Goal: Task Accomplishment & Management: Complete application form

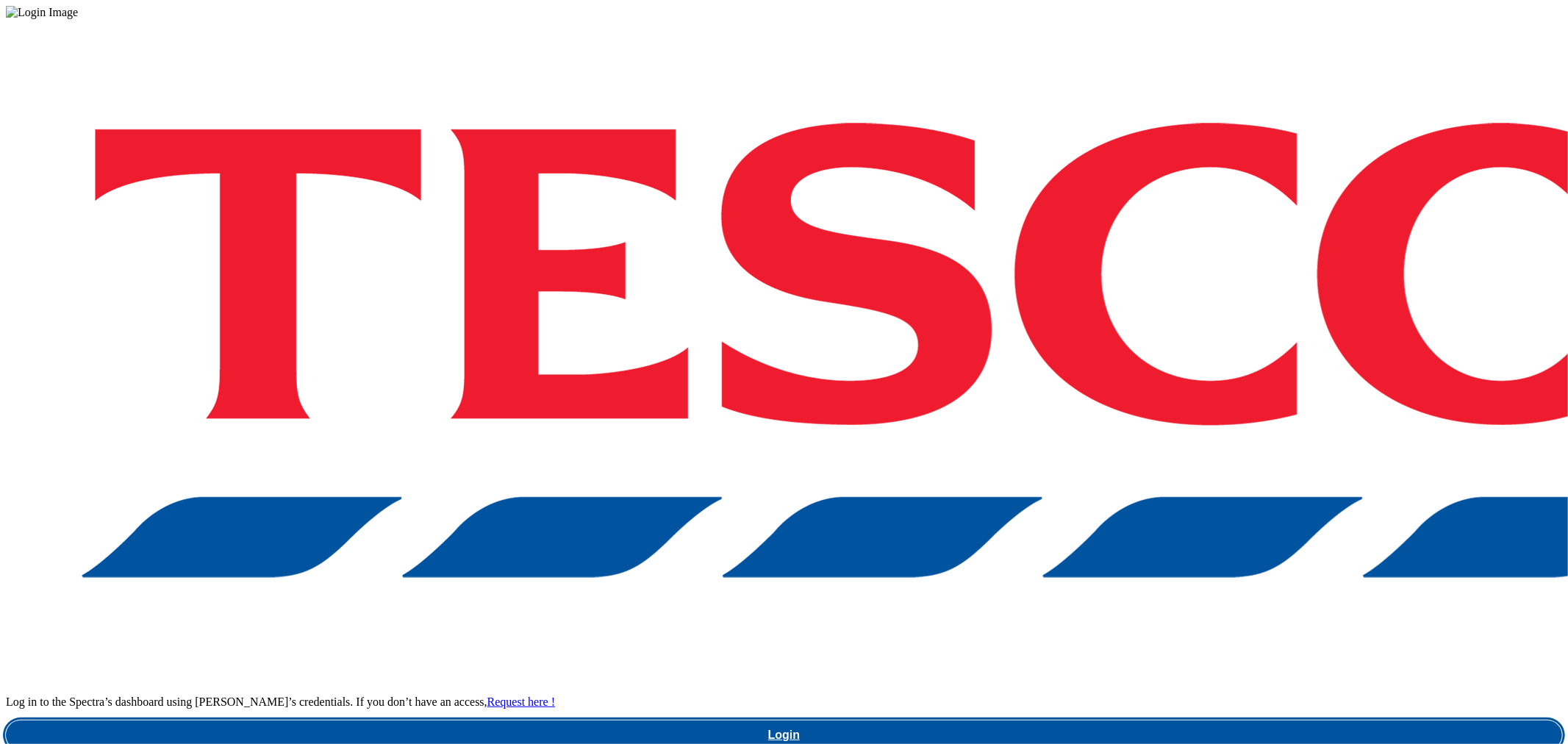
click at [1179, 721] on link "Login" at bounding box center [784, 735] width 1557 height 29
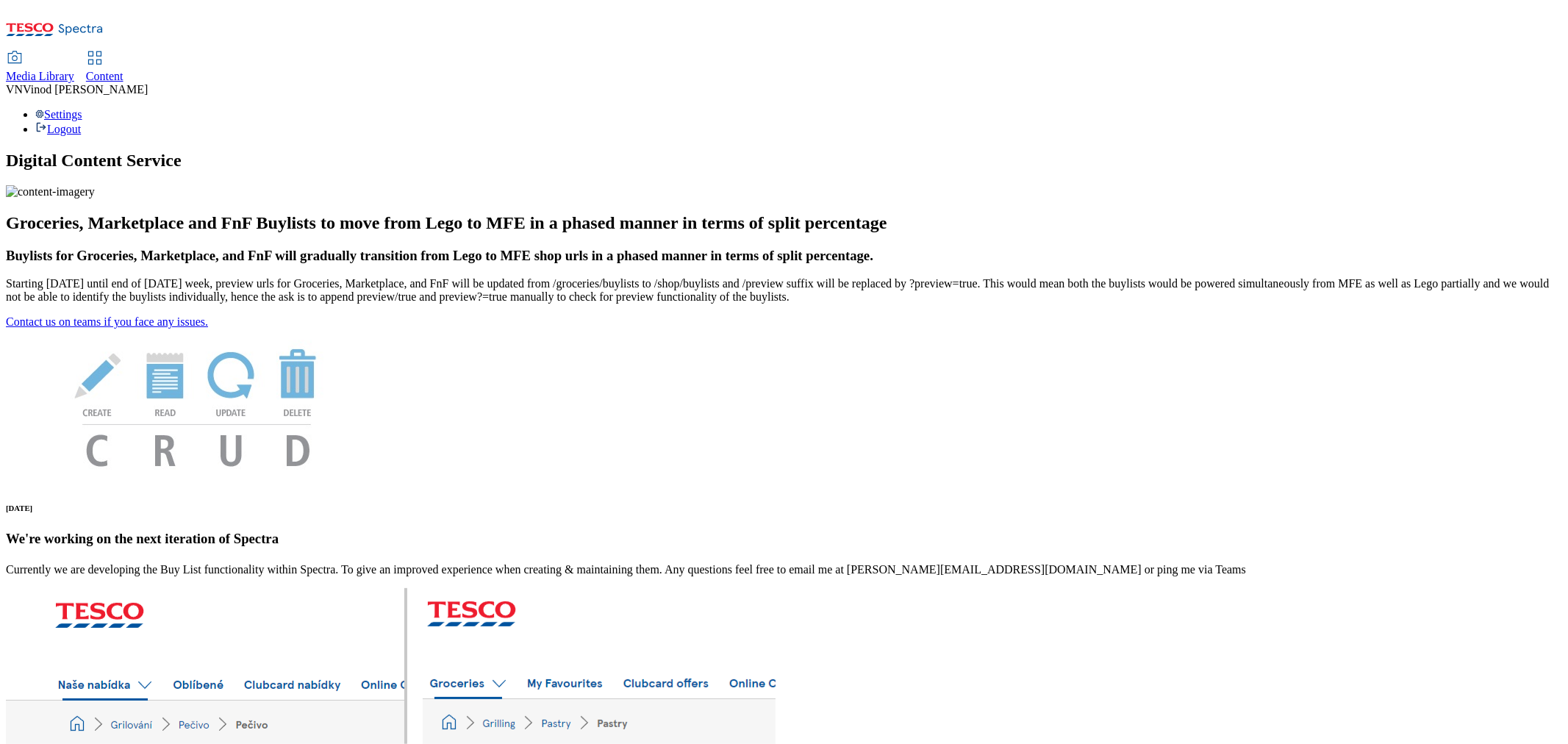
click at [124, 70] on span "Content" at bounding box center [105, 76] width 38 height 13
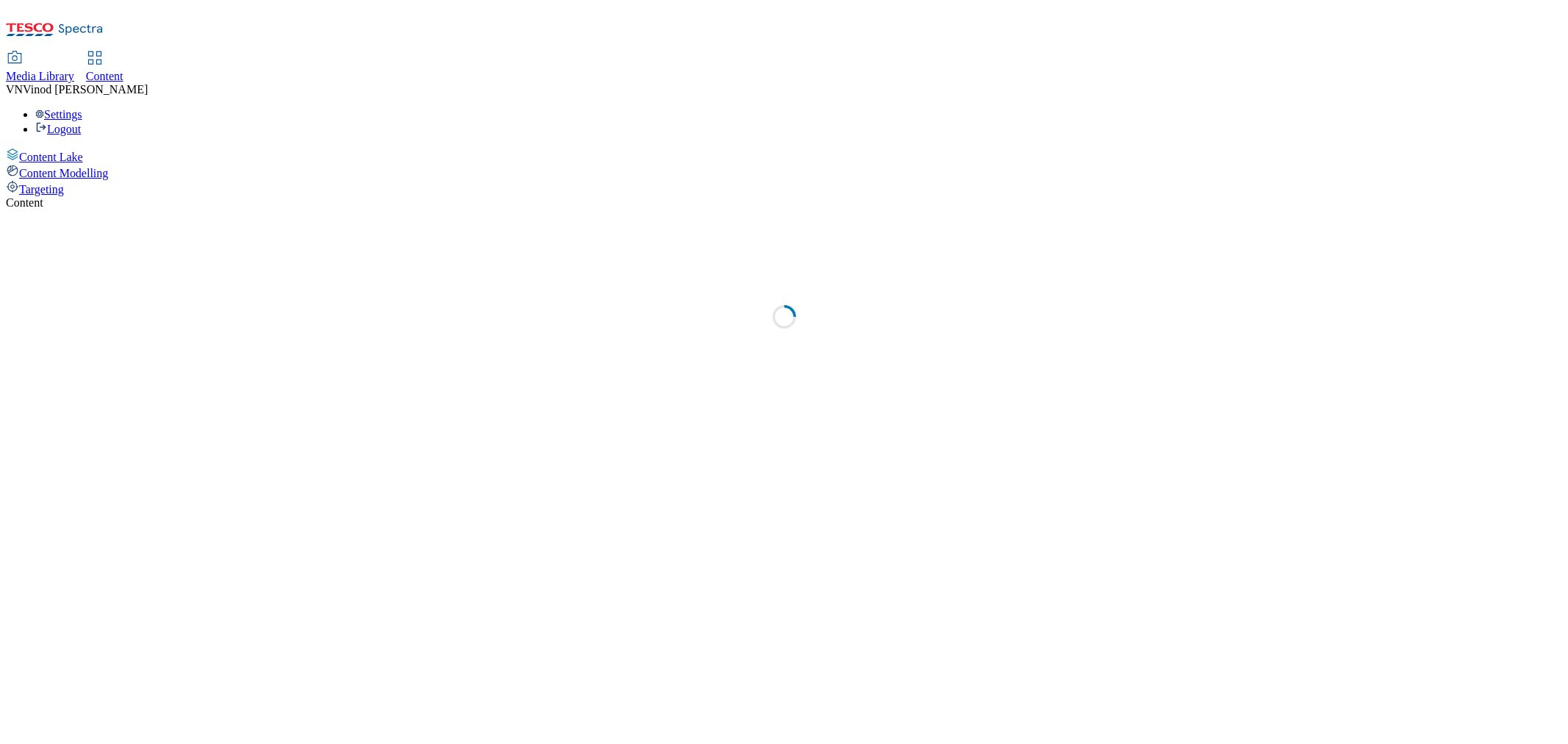
select select "ghs-uk"
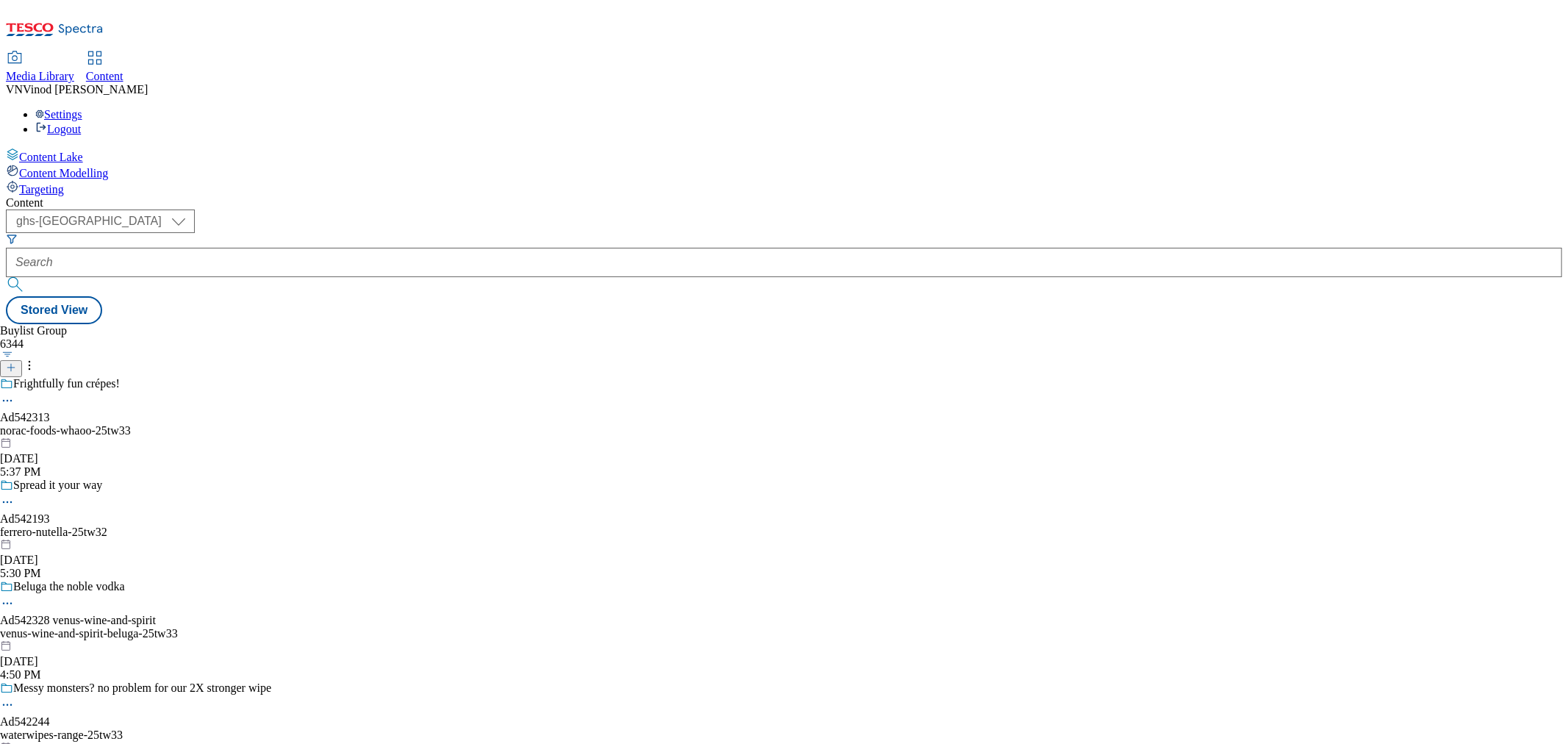
click at [16, 362] on icon at bounding box center [11, 367] width 11 height 11
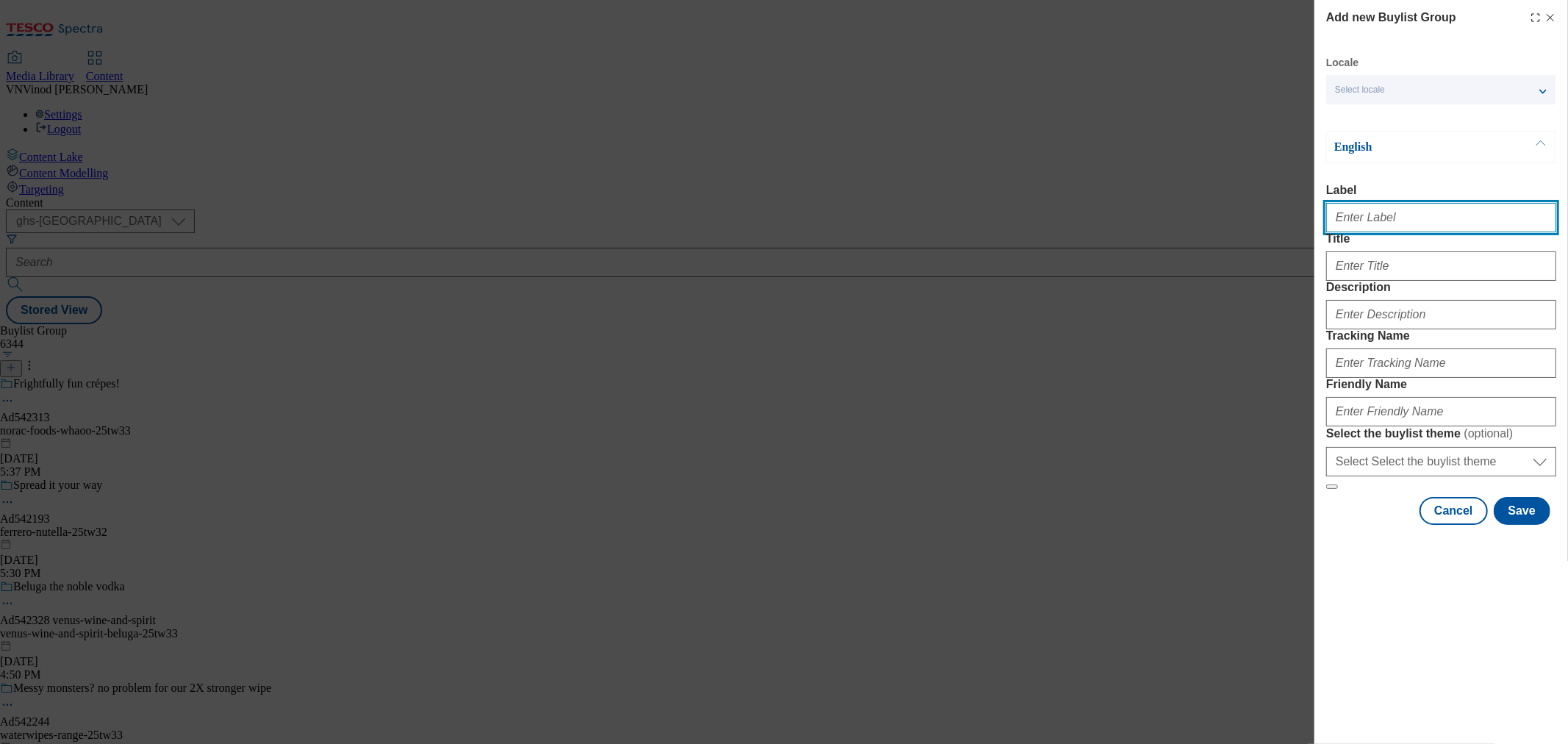
click at [1392, 215] on input "Label" at bounding box center [1441, 217] width 230 height 29
paste input "541969"
paste input "noble-foods"
type input "Ad541969 noble-foods"
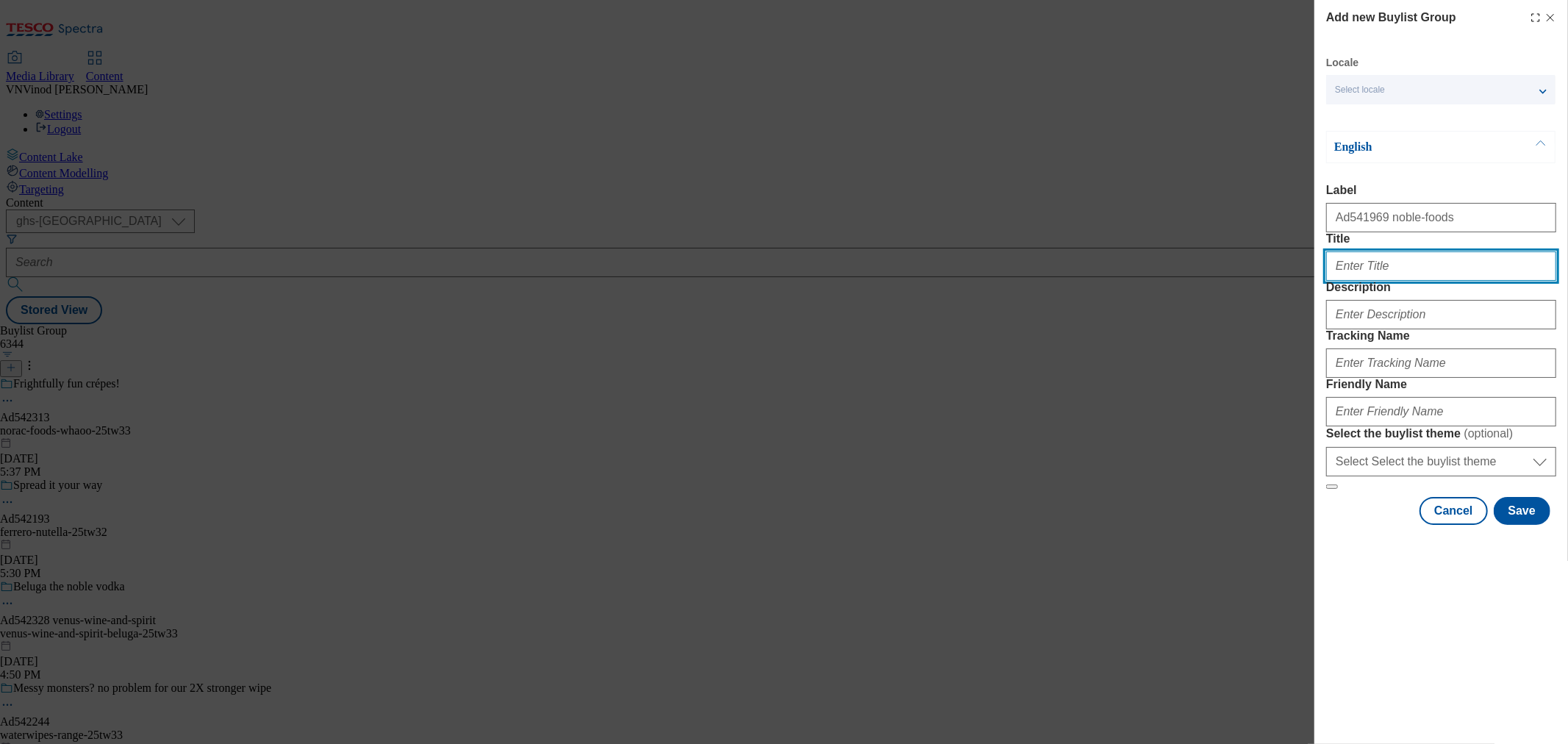
click at [1378, 281] on input "Title" at bounding box center [1441, 266] width 230 height 29
paste input "Give into GU"
type input "Give into GU"
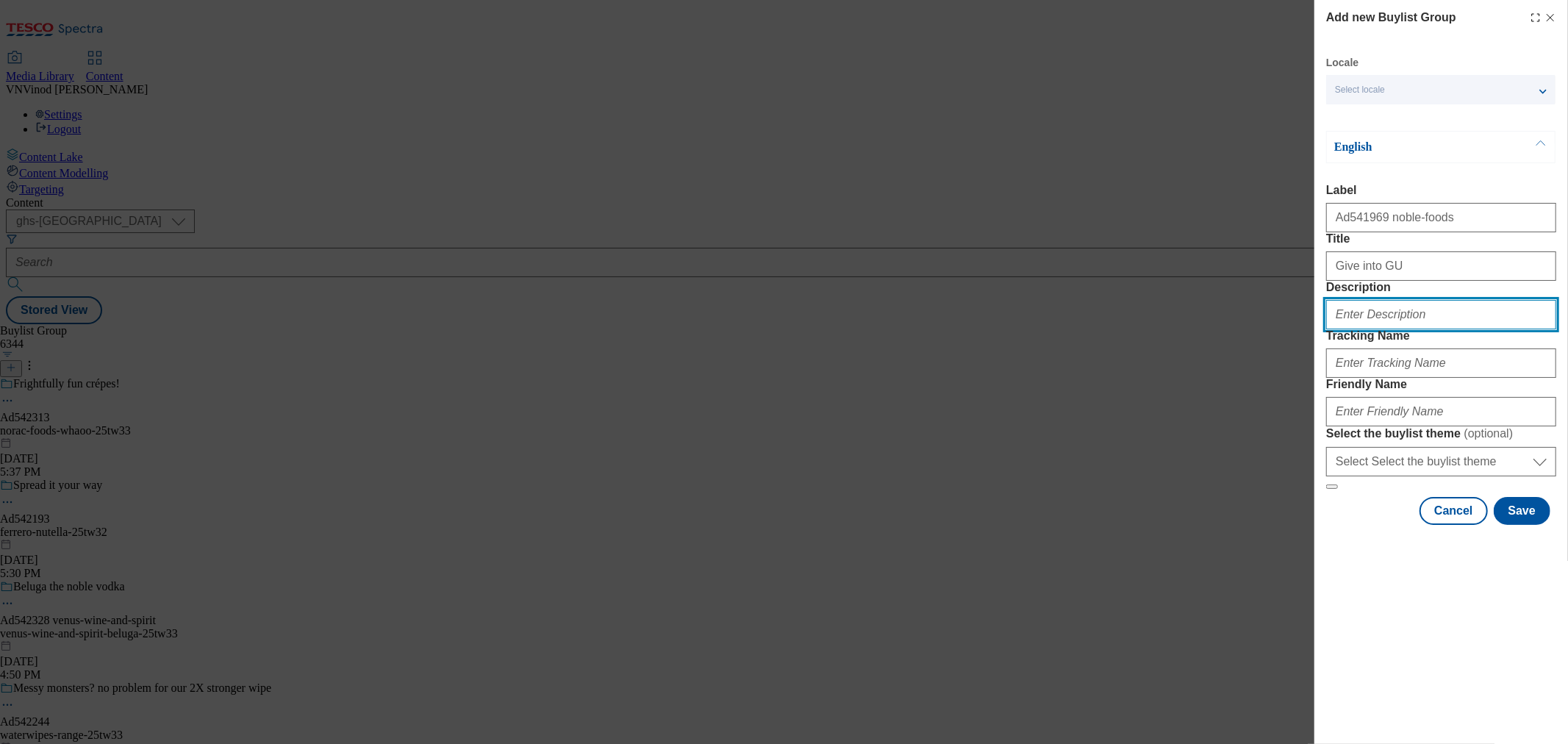
click at [1387, 329] on input "Description" at bounding box center [1441, 314] width 230 height 29
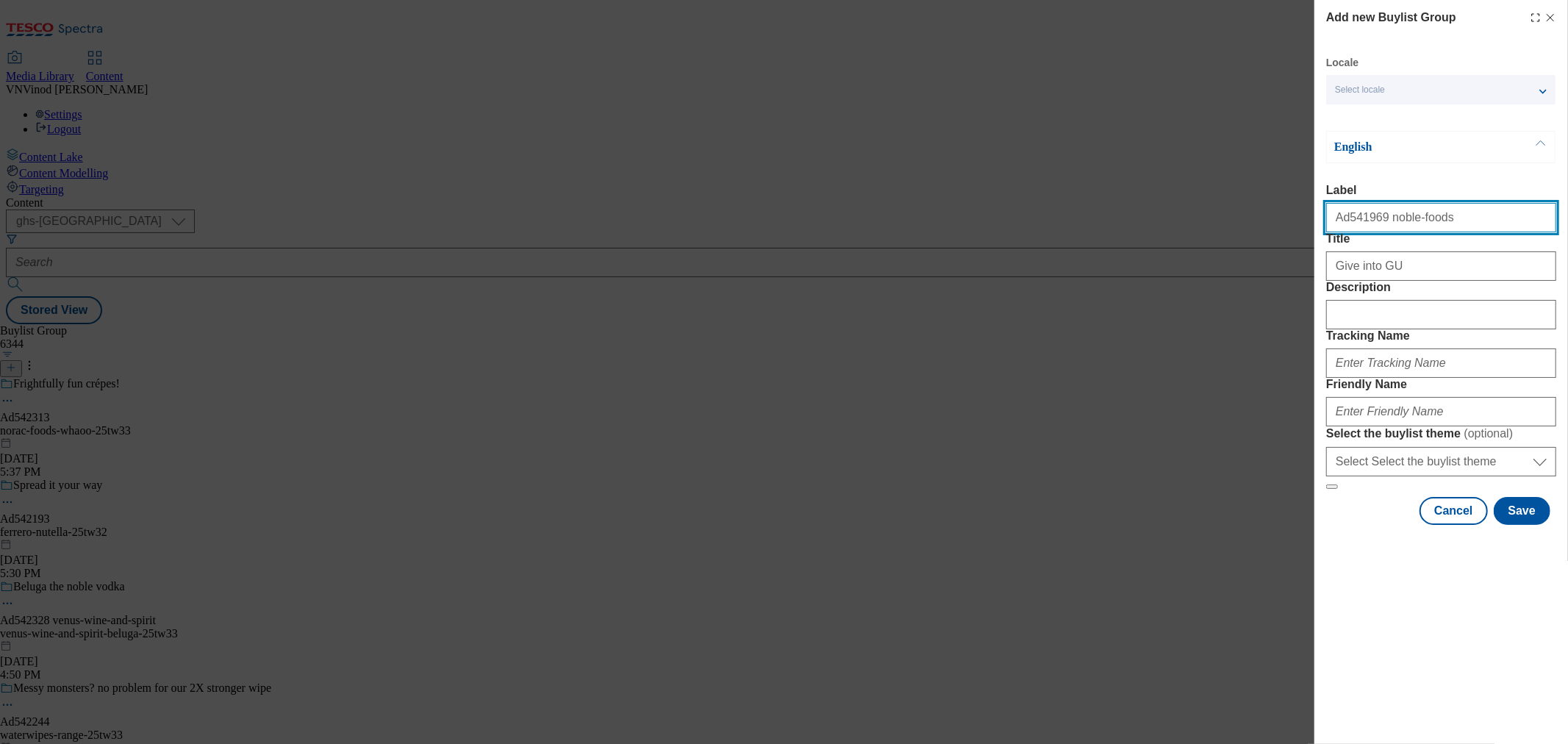
click at [1351, 224] on input "Ad541969 noble-foods" at bounding box center [1441, 217] width 230 height 29
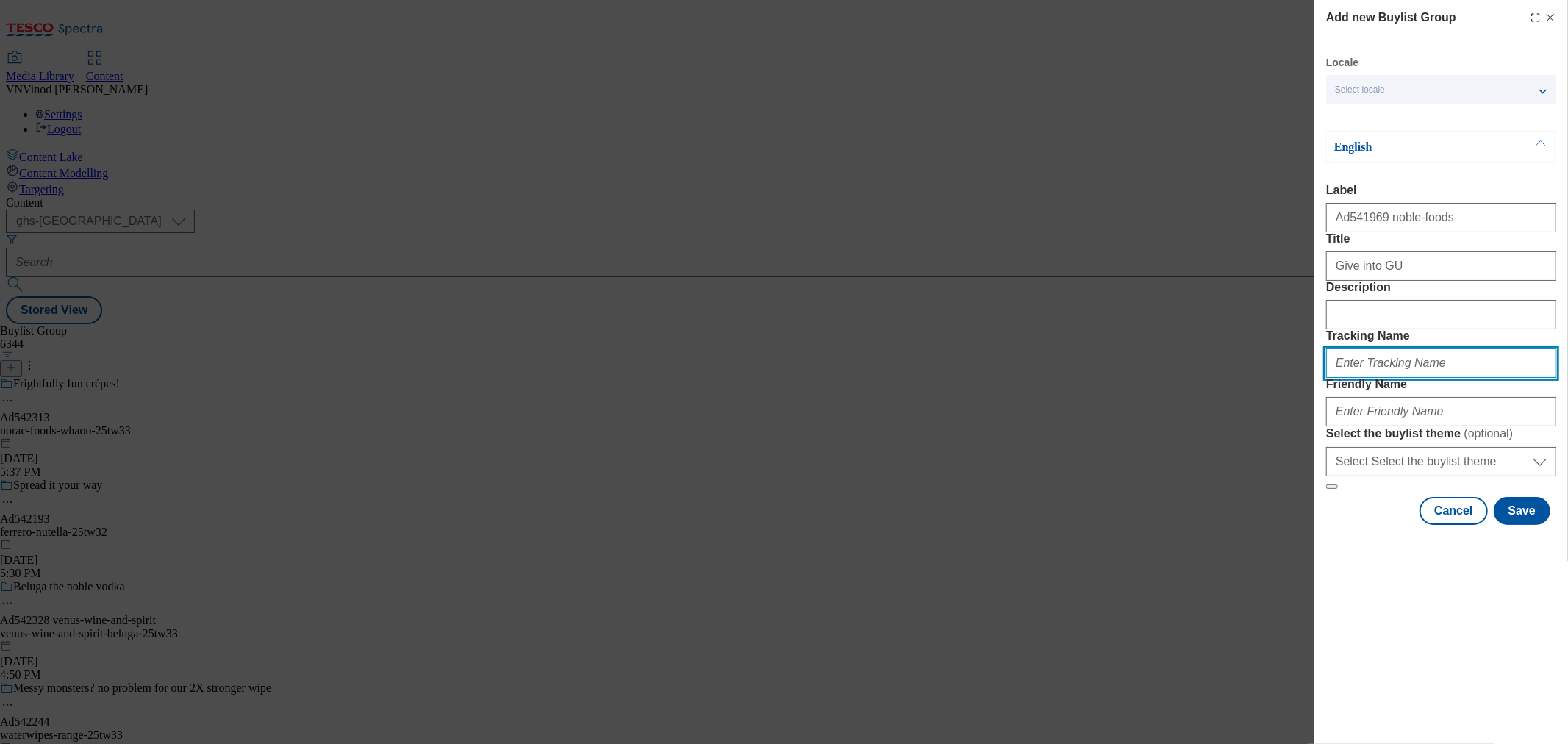
click at [1399, 378] on input "Tracking Name" at bounding box center [1441, 363] width 230 height 29
paste input "Ad541969"
click at [1341, 378] on input "Dh_ADAd541969" at bounding box center [1441, 363] width 230 height 29
click at [1363, 378] on input "DH_ADAd541969" at bounding box center [1441, 363] width 230 height 29
type input "DH_AD541969"
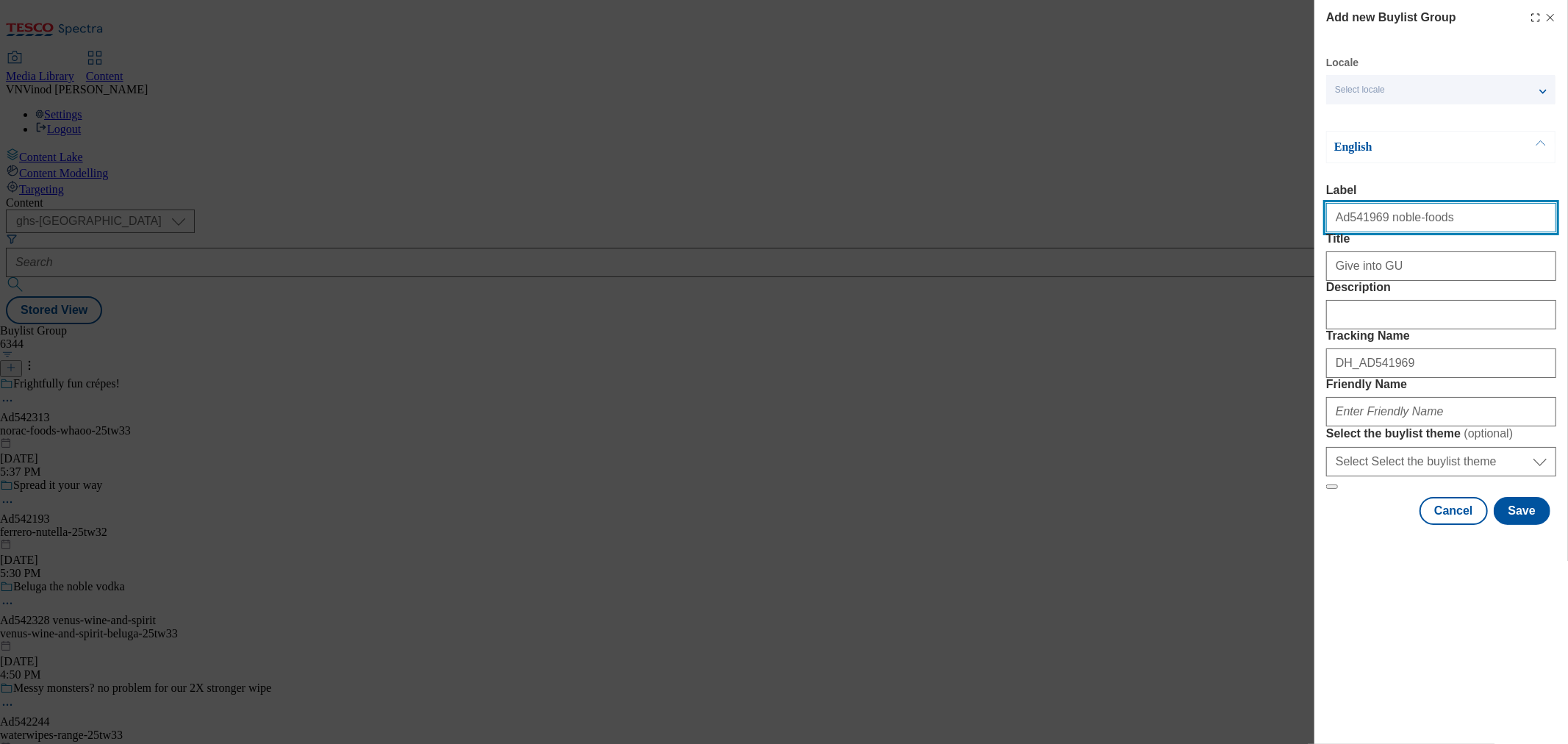
click at [1405, 223] on input "Ad541969 noble-foods" at bounding box center [1441, 217] width 230 height 29
click at [1447, 230] on input "Ad541969 noble-foods" at bounding box center [1441, 217] width 230 height 29
drag, startPoint x: 1441, startPoint y: 224, endPoint x: 1377, endPoint y: 230, distance: 64.3
click at [1377, 230] on input "Ad541969 noble-foods" at bounding box center [1441, 217] width 230 height 29
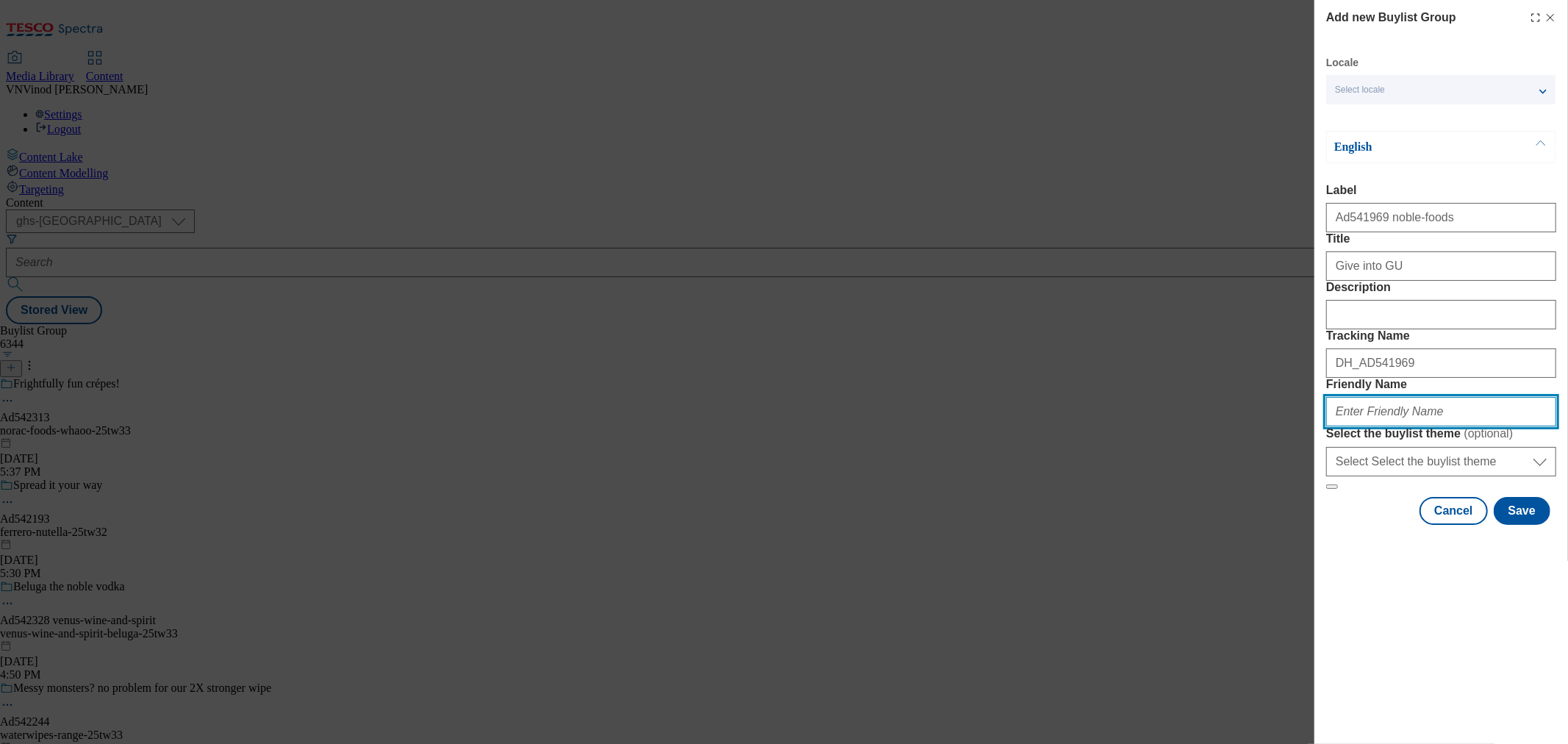
click at [1368, 426] on input "Friendly Name" at bounding box center [1441, 411] width 230 height 29
paste input "noble-foods"
paste input "GuPuds"
click at [1388, 426] on input "noble-foods-GuPuds" at bounding box center [1441, 411] width 230 height 29
click at [1449, 426] on input "noble-foods-gupuds" at bounding box center [1441, 411] width 230 height 29
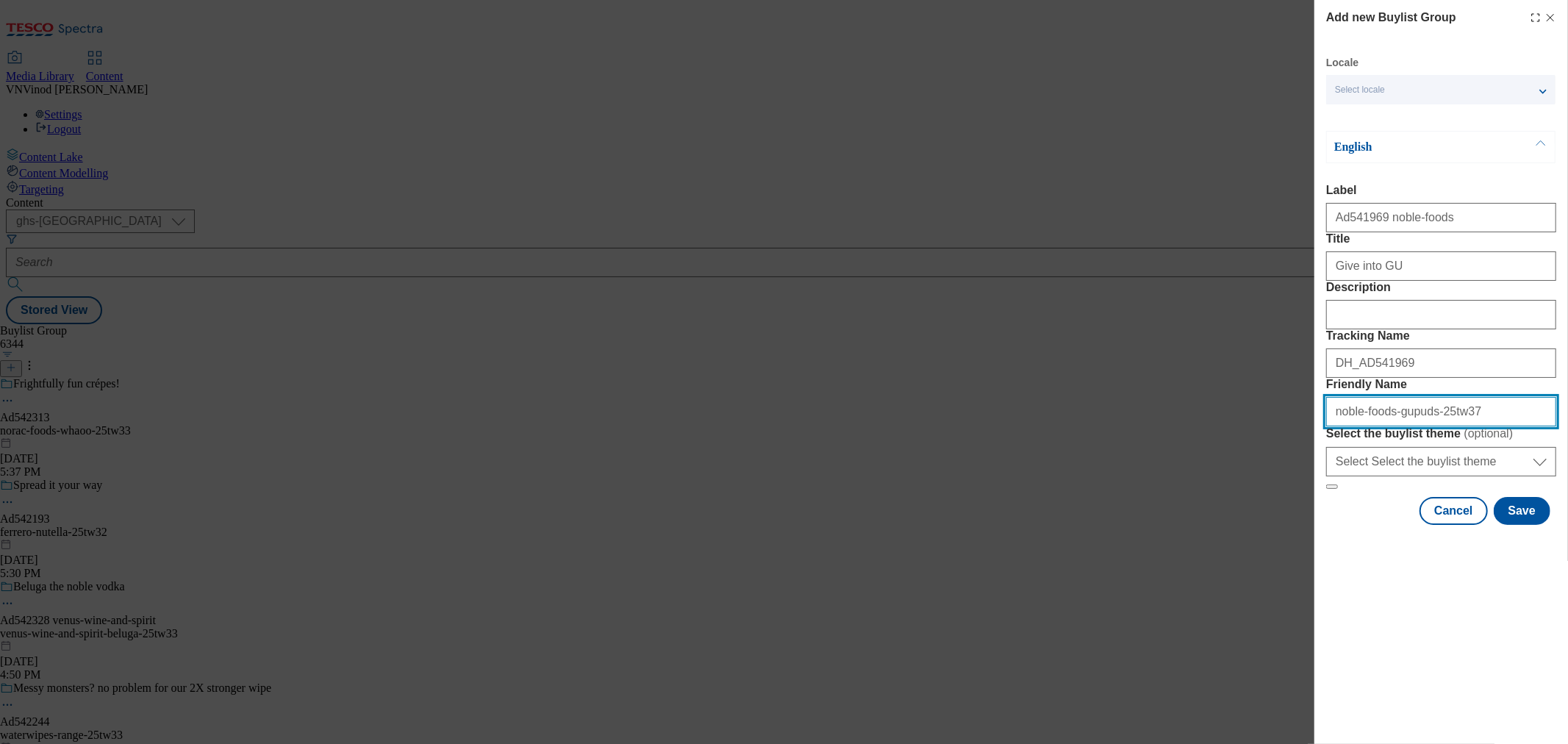
drag, startPoint x: 1478, startPoint y: 517, endPoint x: 796, endPoint y: 534, distance: 682.2
click at [944, 508] on div "Add new Buylist Group Locale Select locale English Welsh English Label Ad541969…" at bounding box center [784, 372] width 1568 height 744
type input "noble-foods-gupuds-25tw37"
click at [1531, 525] on button "Save" at bounding box center [1522, 511] width 56 height 28
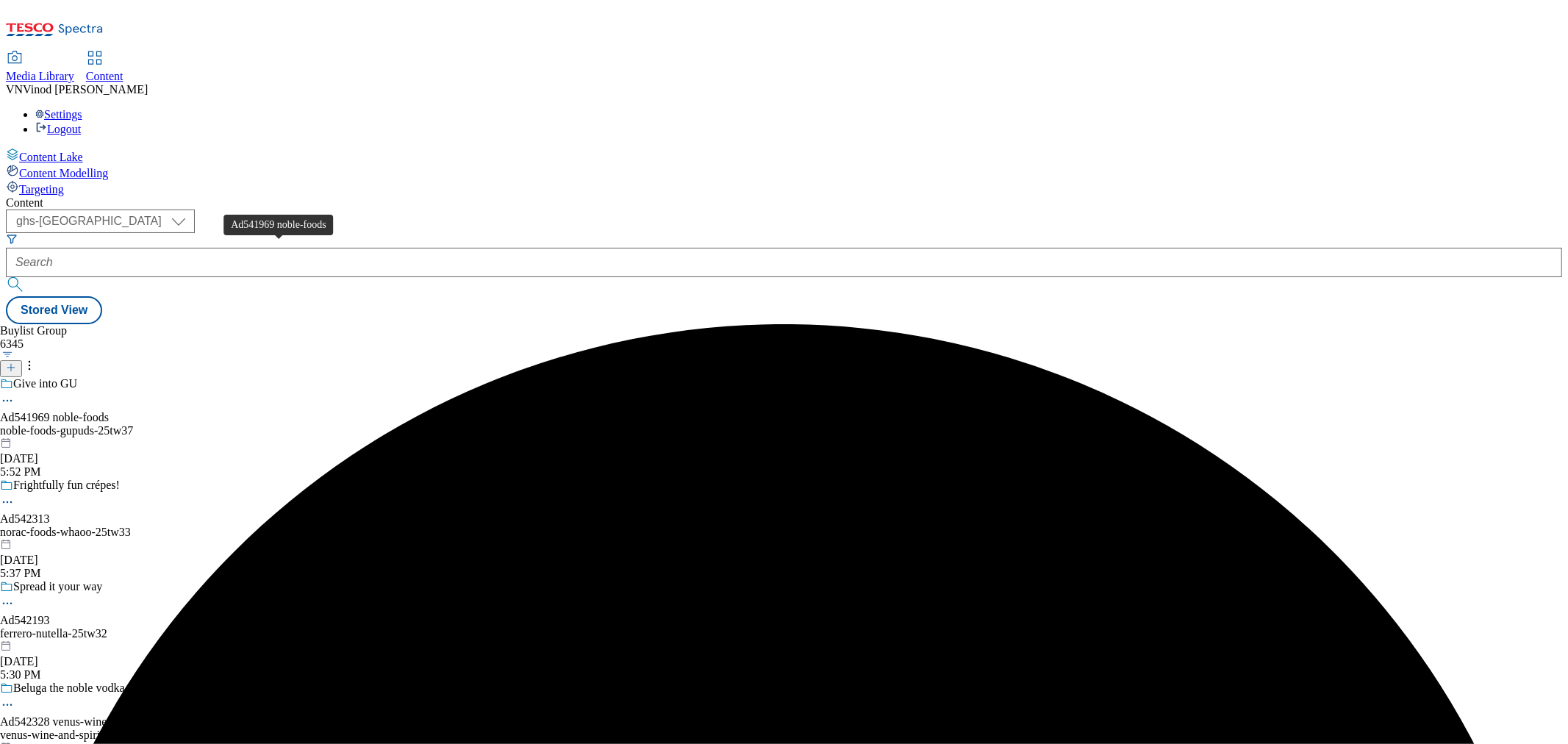
click at [108, 411] on div "Ad541969 noble-foods" at bounding box center [54, 418] width 108 height 14
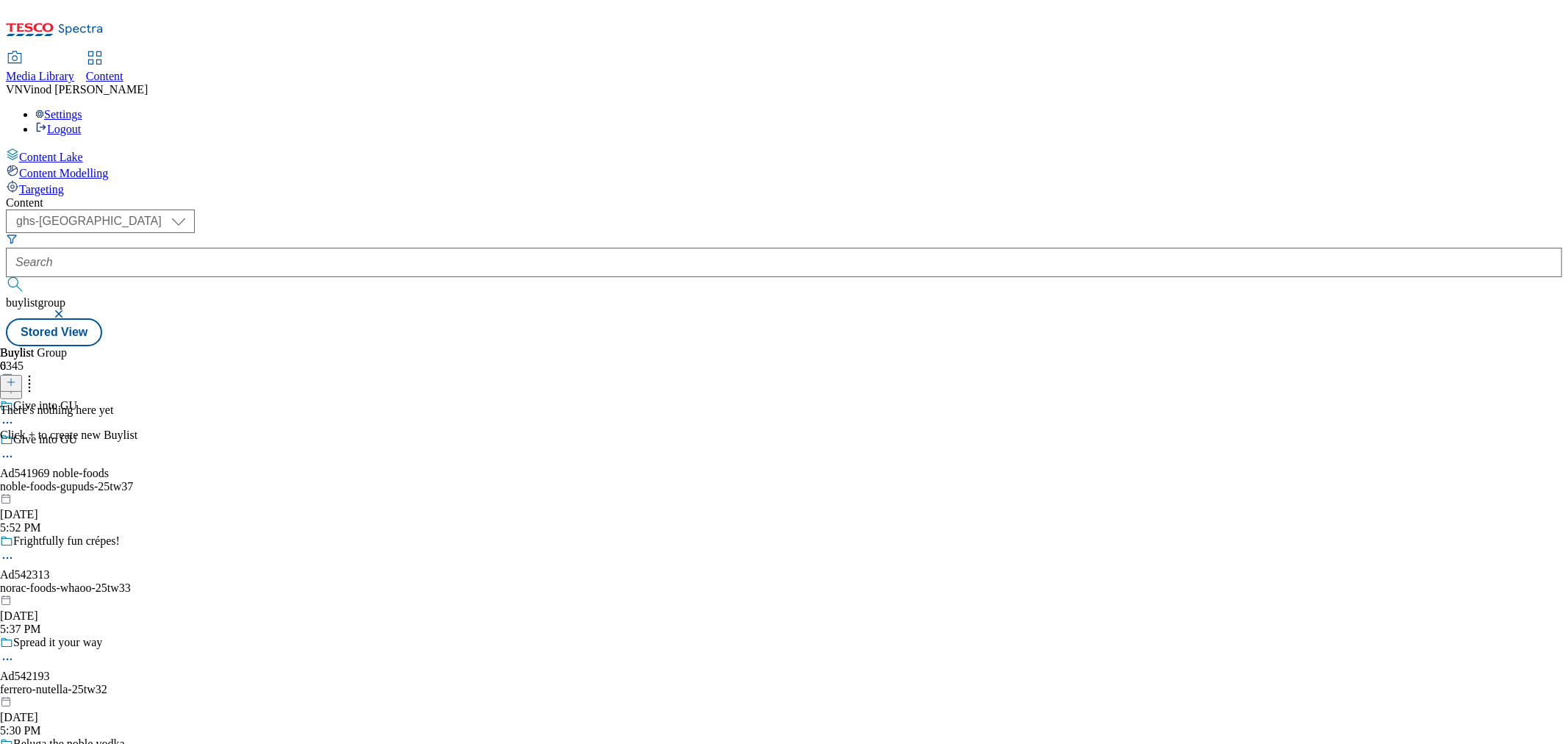
click at [16, 377] on icon at bounding box center [11, 383] width 11 height 11
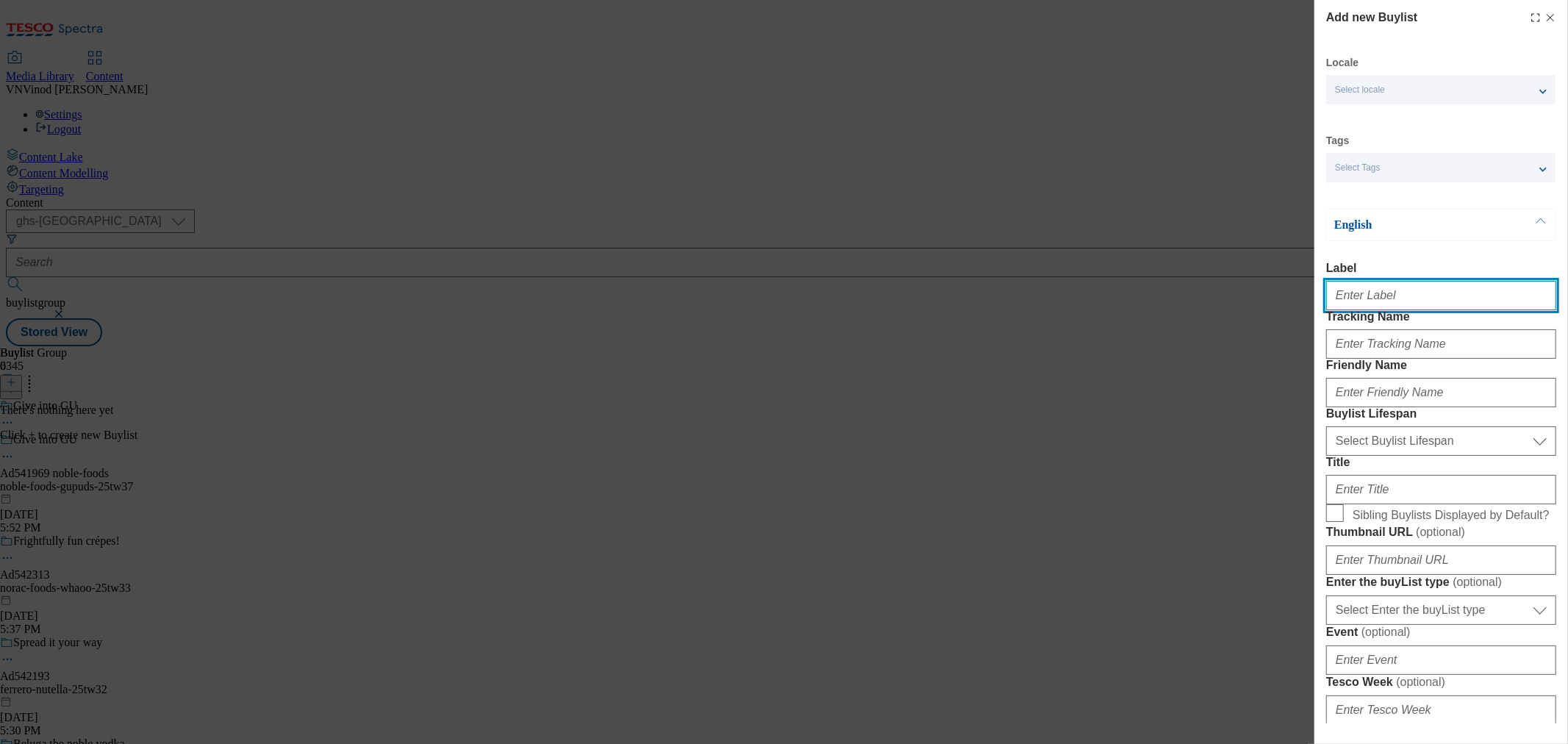
click at [1375, 302] on input "Label" at bounding box center [1441, 295] width 230 height 29
paste input "541969"
click at [1362, 302] on input "Ad541969" at bounding box center [1441, 295] width 230 height 29
type input "Ad541969"
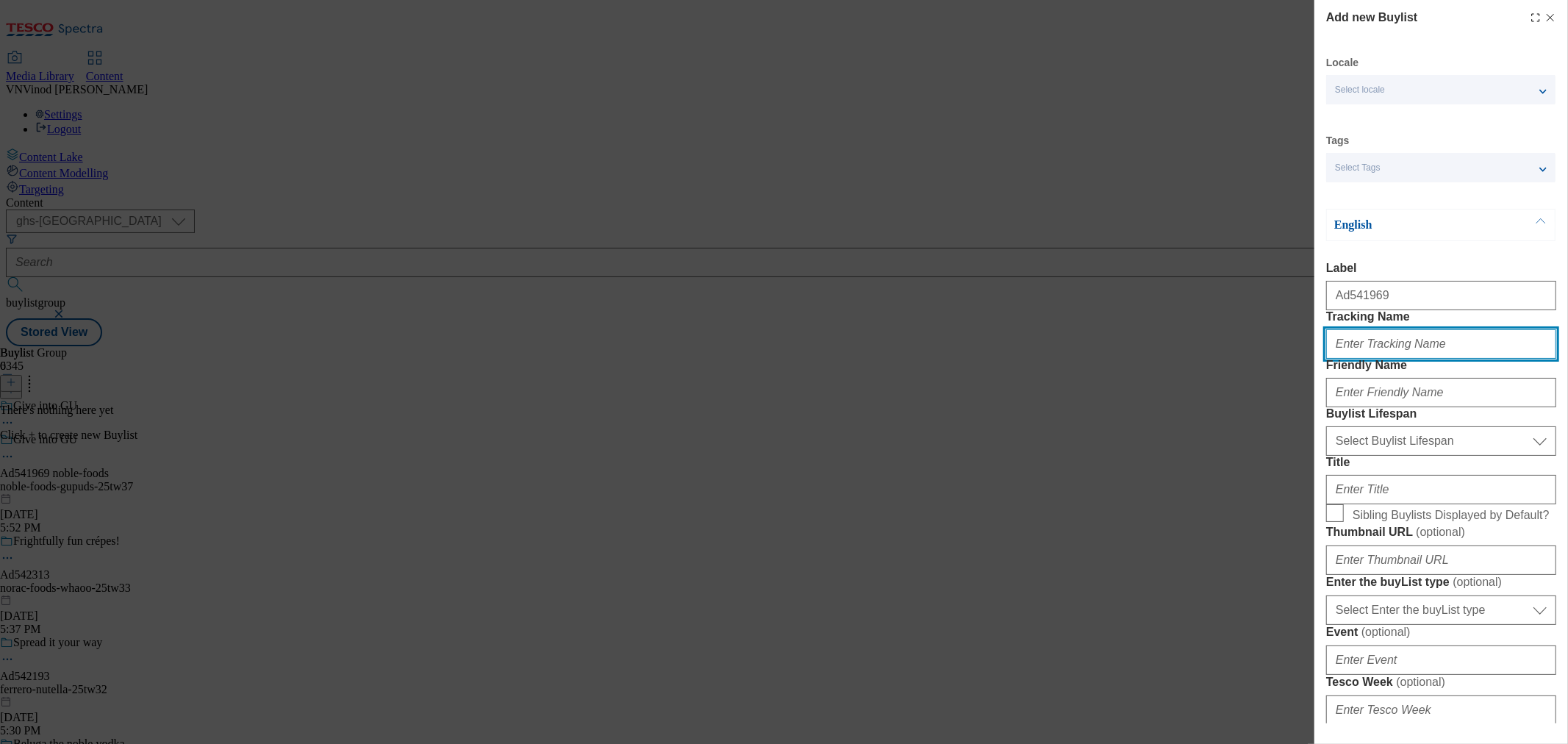
click at [1368, 358] on input "Tracking Name" at bounding box center [1441, 343] width 230 height 29
paste input "Ad541969"
drag, startPoint x: 1362, startPoint y: 370, endPoint x: 1368, endPoint y: 387, distance: 18.0
click at [1362, 358] on input "Dh_ADAd541969" at bounding box center [1441, 343] width 230 height 29
type input "Dh_AD541969"
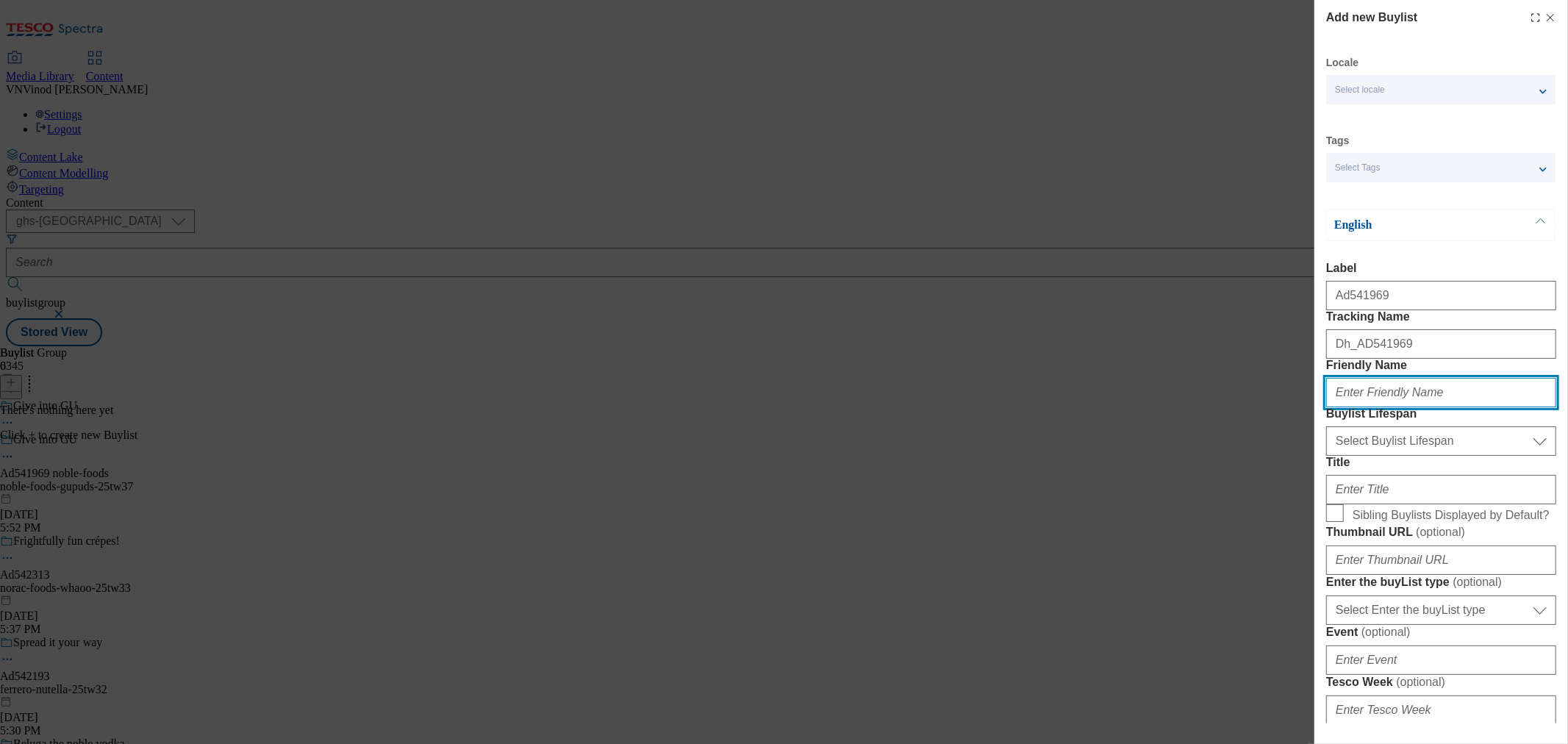
click at [1392, 407] on input "Friendly Name" at bounding box center [1441, 392] width 230 height 29
paste input "noble-foods"
type input "noble-foods"
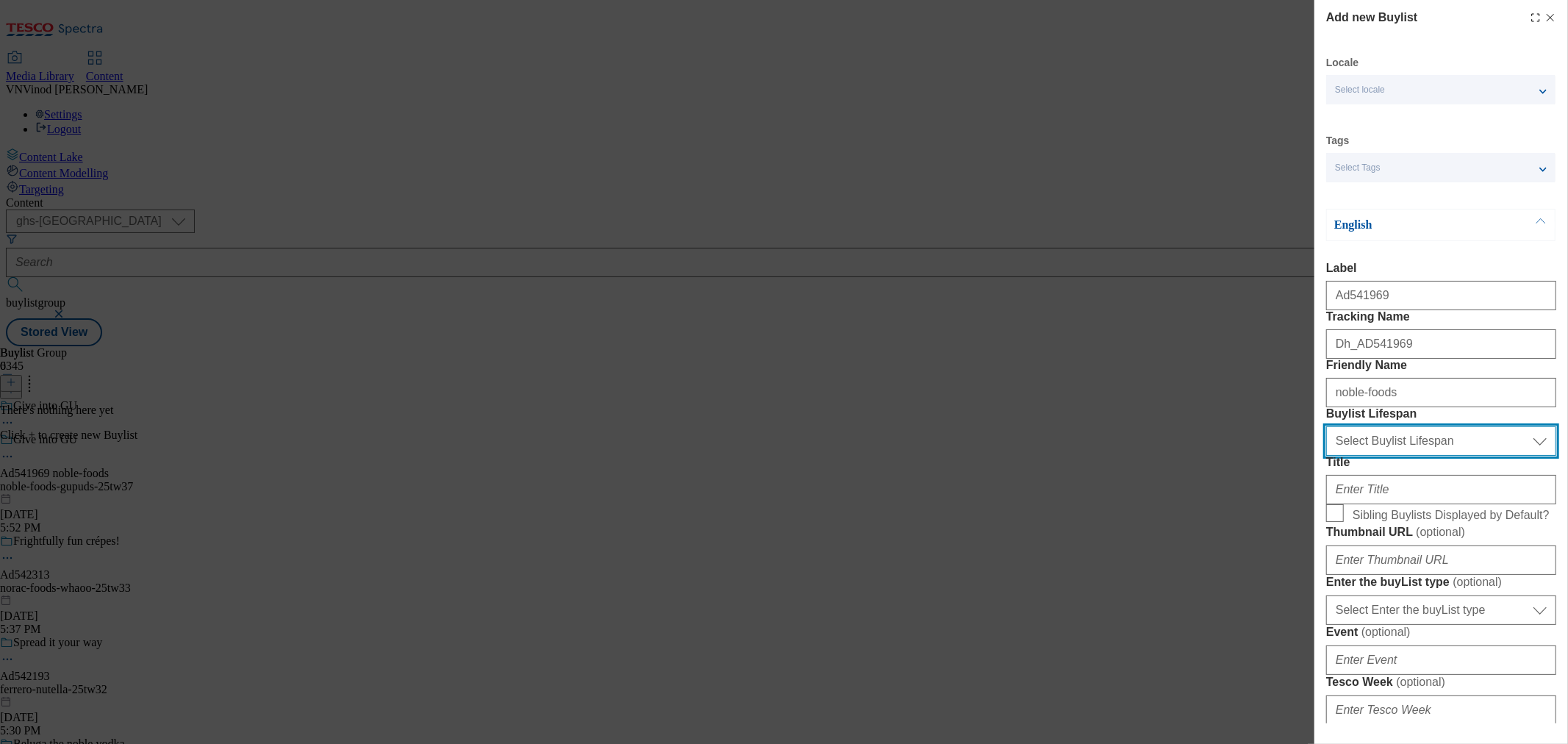
click at [1396, 456] on select "Select Buylist Lifespan evergreen seasonal tactical" at bounding box center [1441, 441] width 230 height 29
select select "tactical"
click at [1326, 456] on select "Select Buylist Lifespan evergreen seasonal tactical" at bounding box center [1441, 441] width 230 height 29
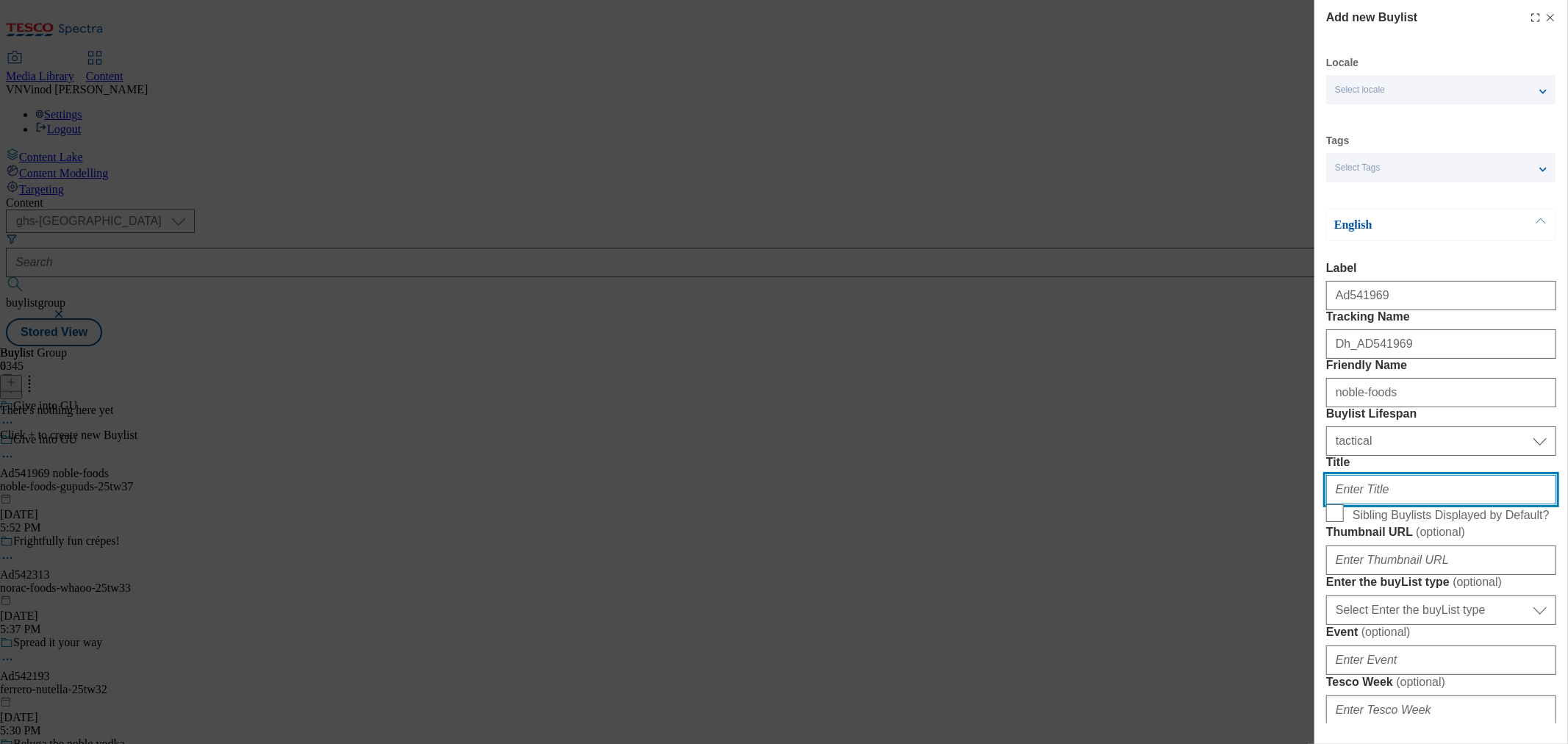
click at [1378, 505] on input "Title" at bounding box center [1441, 489] width 230 height 29
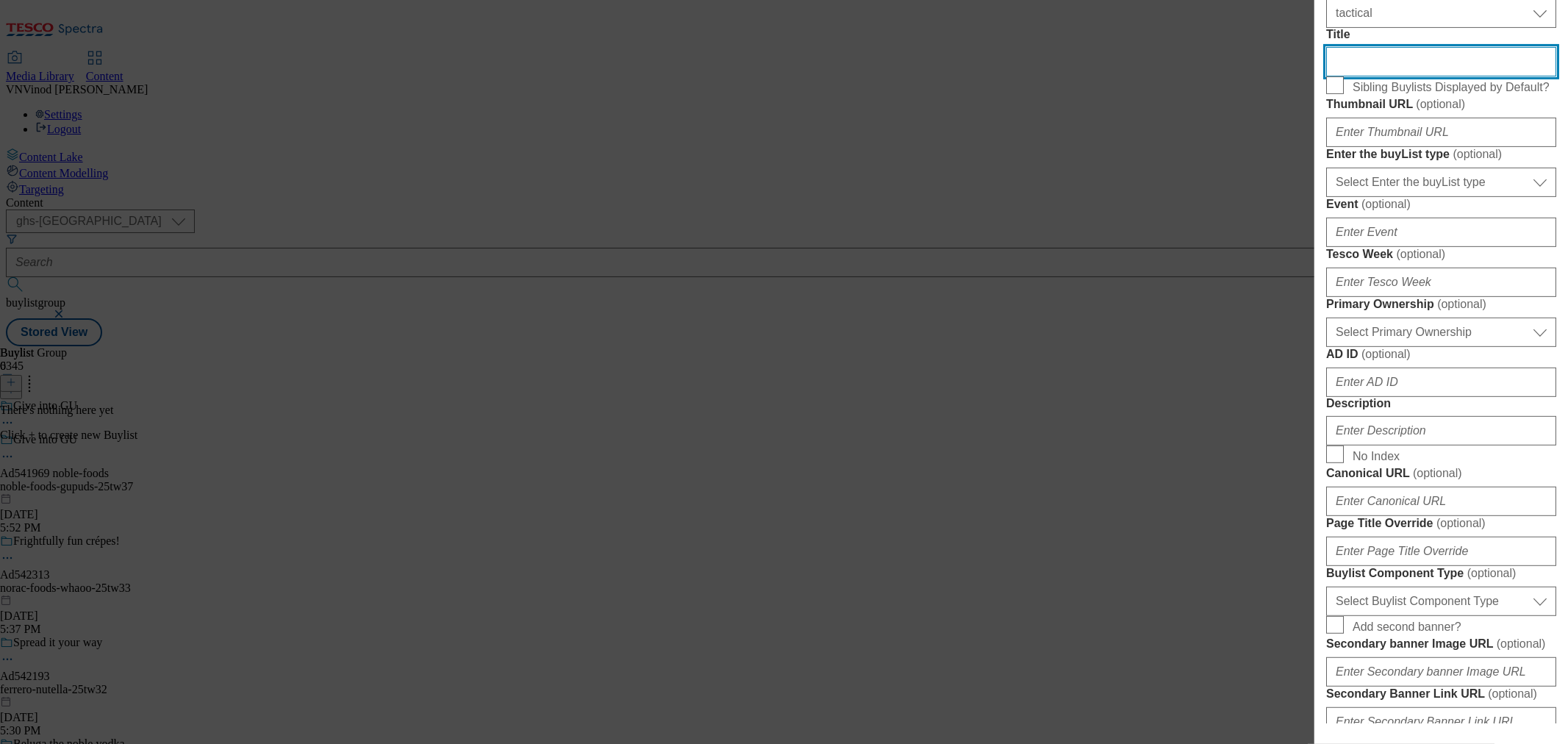
scroll to position [572, 0]
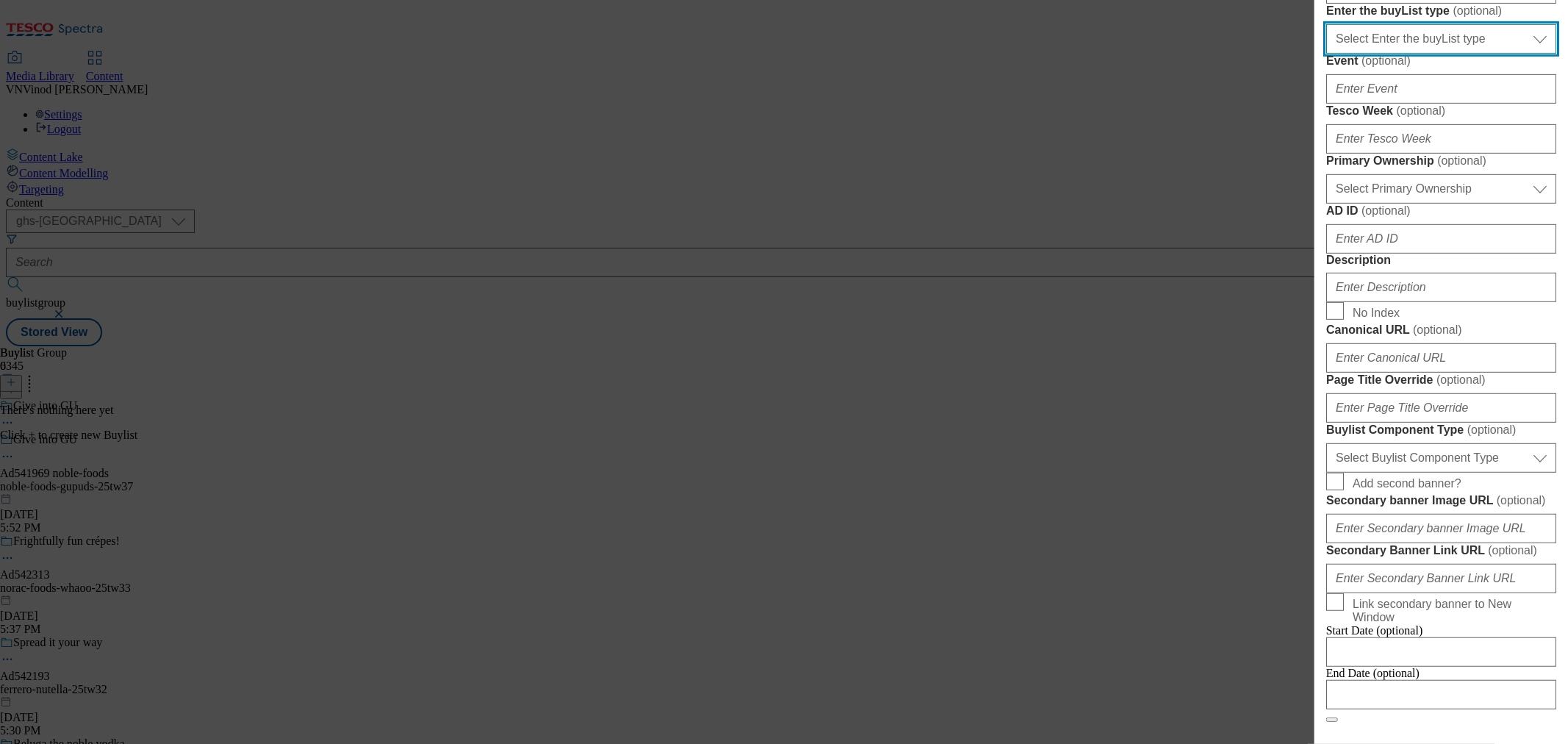
click at [1431, 53] on select "Select Enter the buyList type event supplier funded long term >4 weeks supplier…" at bounding box center [1441, 38] width 230 height 29
select select "supplier funded short term 1-3 weeks"
click at [1326, 53] on select "Select Enter the buyList type event supplier funded long term >4 weeks supplier…" at bounding box center [1441, 38] width 230 height 29
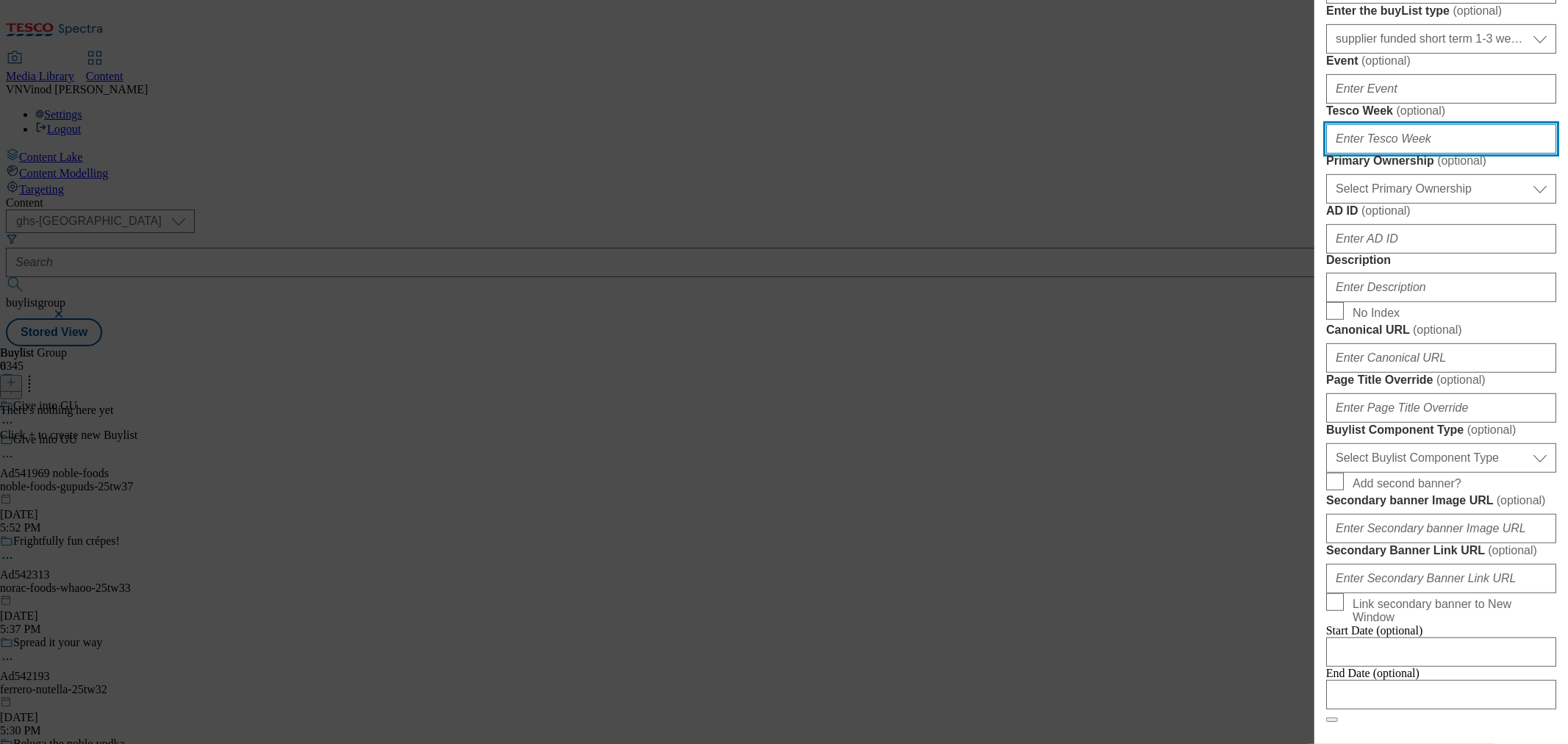
click at [1405, 154] on input "Tesco Week ( optional )" at bounding box center [1441, 139] width 230 height 29
type input "37"
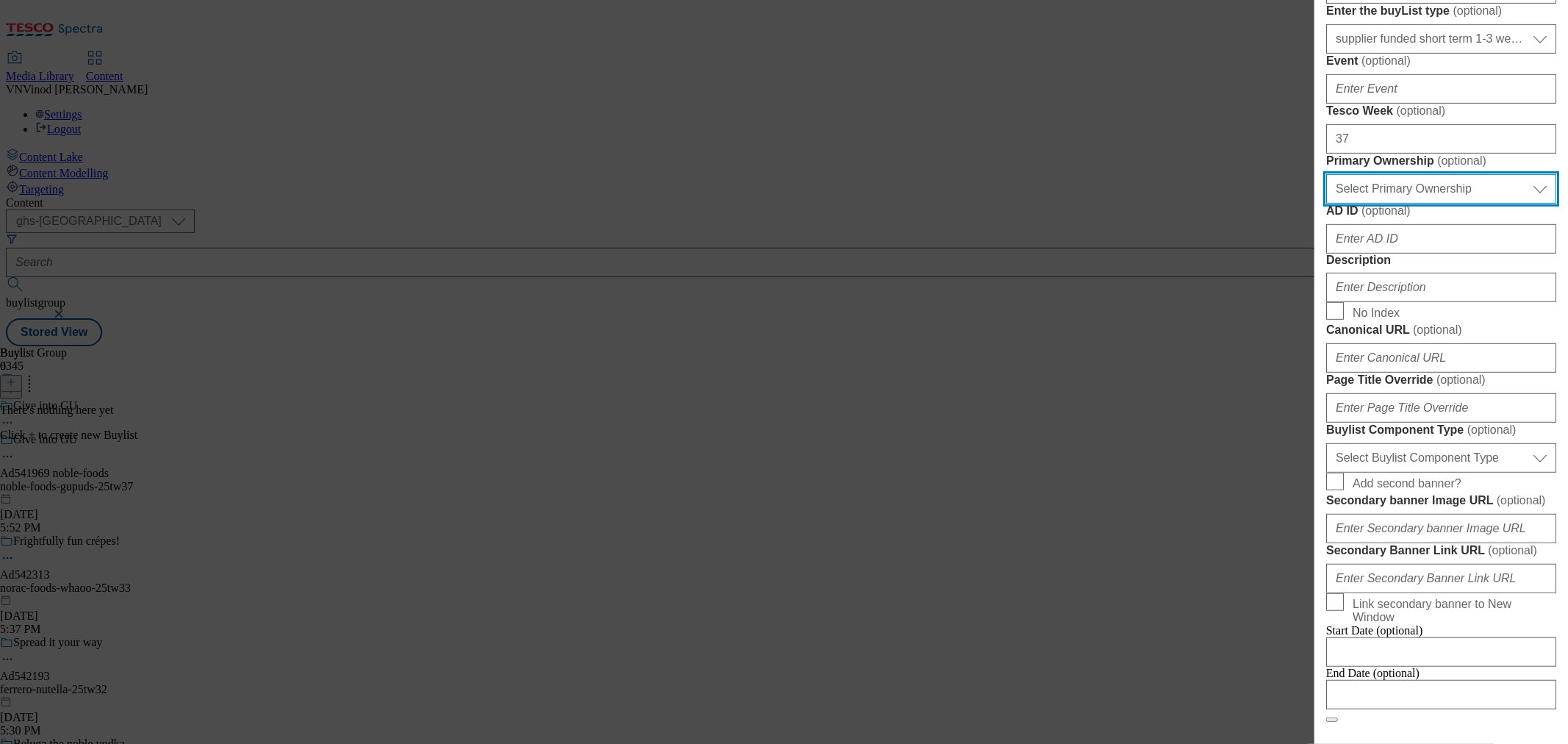
click at [1393, 203] on select "Select Primary Ownership tesco dunnhumby" at bounding box center [1441, 188] width 230 height 29
select select "dunnhumby"
click at [1326, 203] on select "Select Primary Ownership tesco dunnhumby" at bounding box center [1441, 188] width 230 height 29
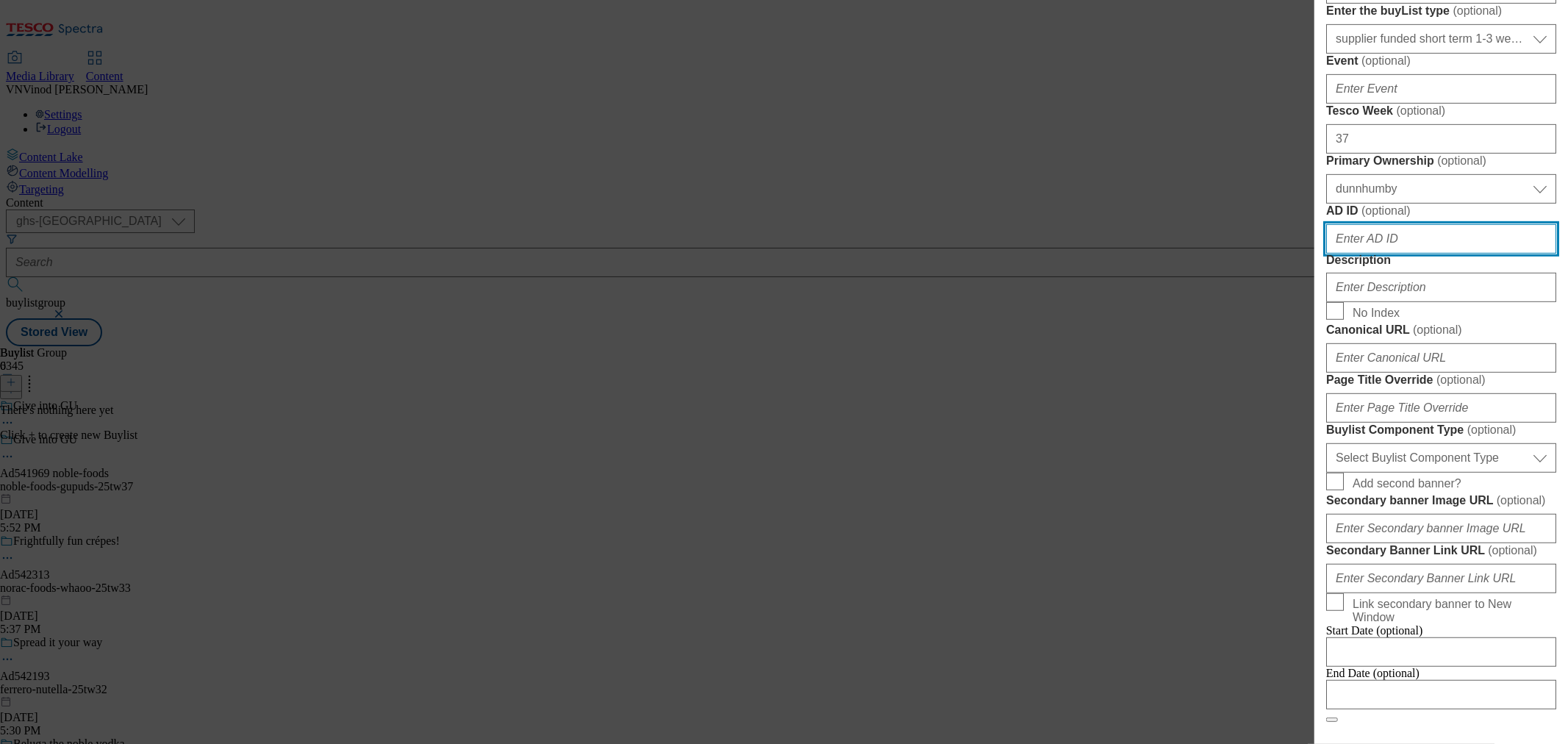
click at [1416, 254] on input "AD ID ( optional )" at bounding box center [1441, 239] width 230 height 29
paste input "541969"
type input "541969"
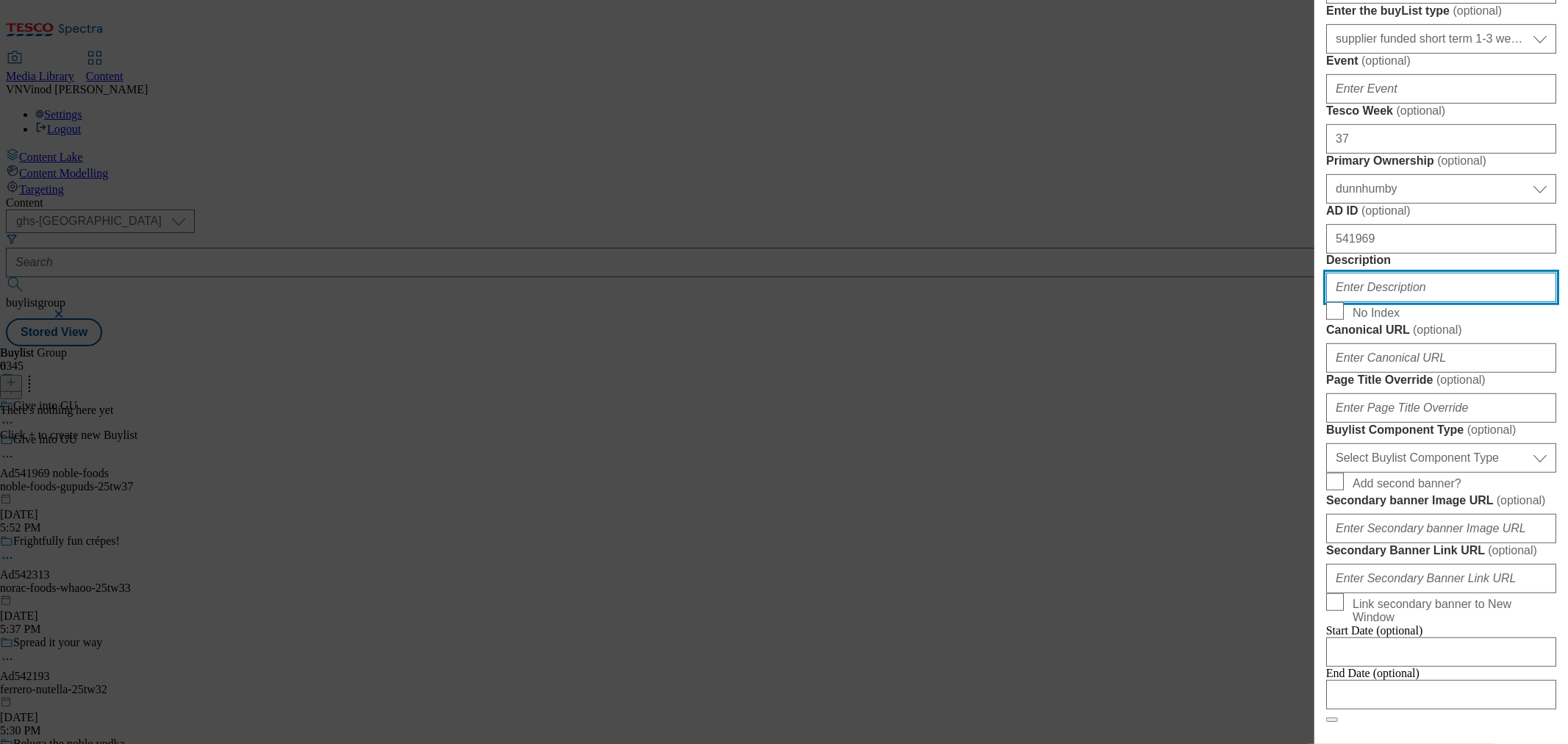
click at [1383, 302] on input "Description" at bounding box center [1441, 287] width 230 height 29
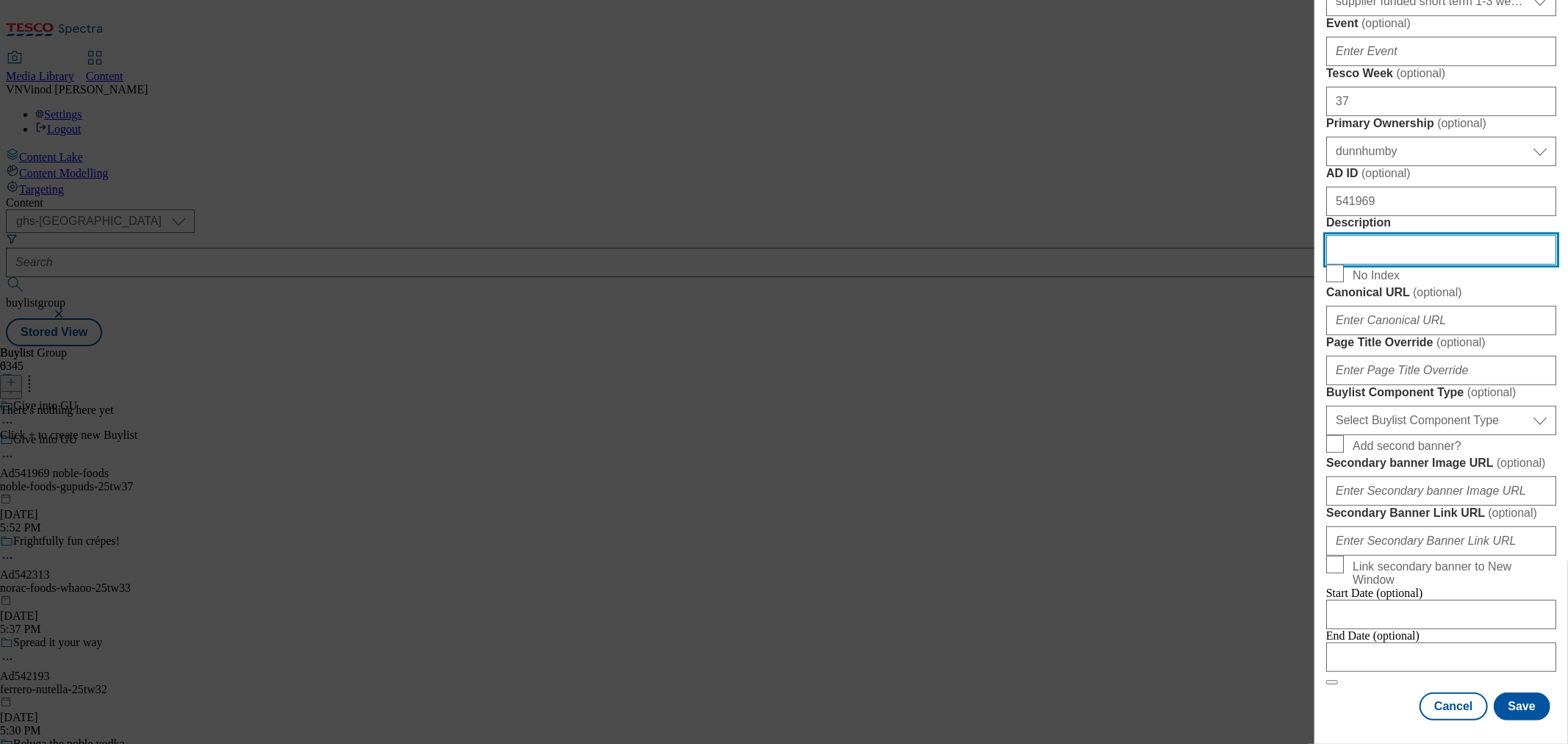
scroll to position [980, 0]
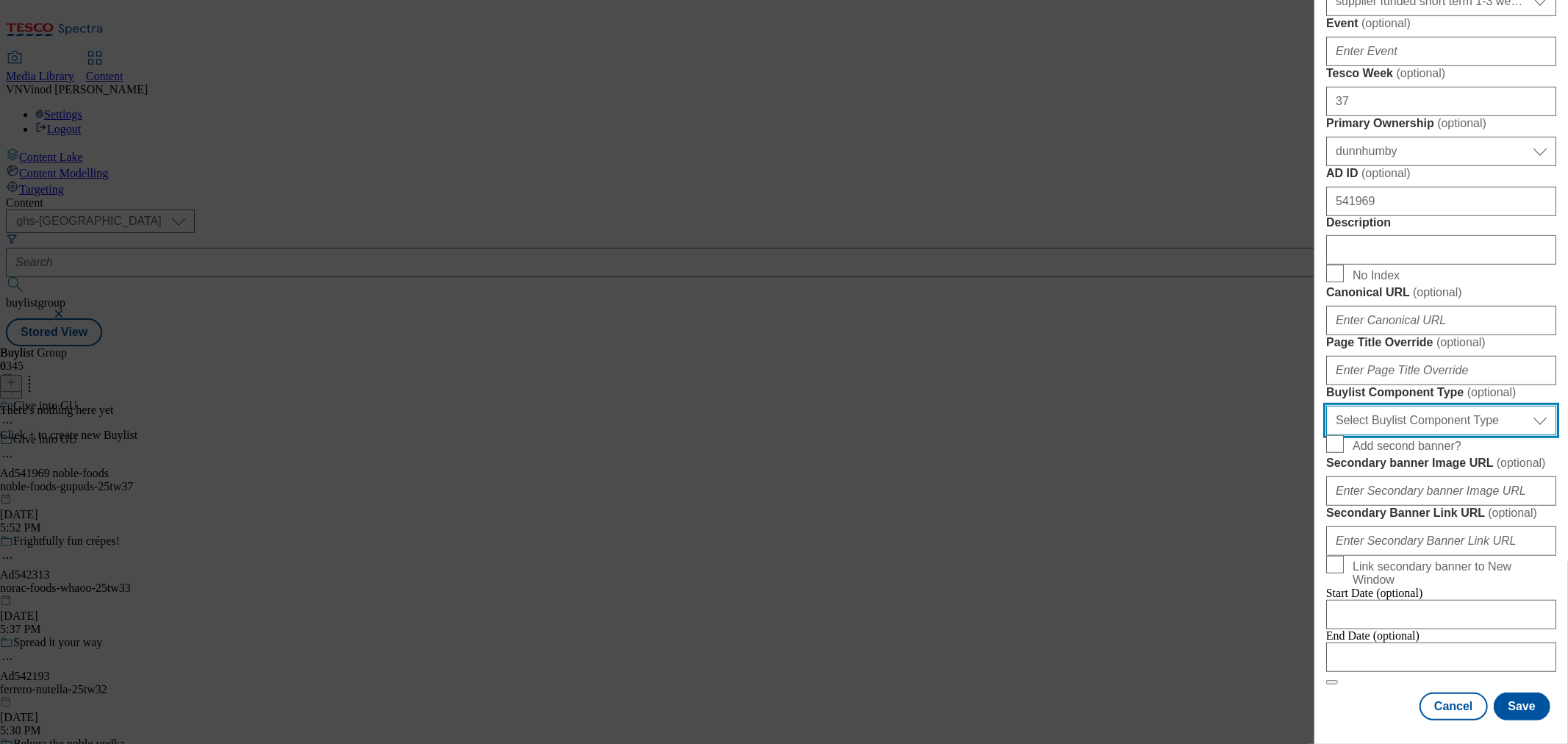
click at [1464, 430] on select "Select Buylist Component Type Banner Competition Header Meal" at bounding box center [1441, 420] width 230 height 29
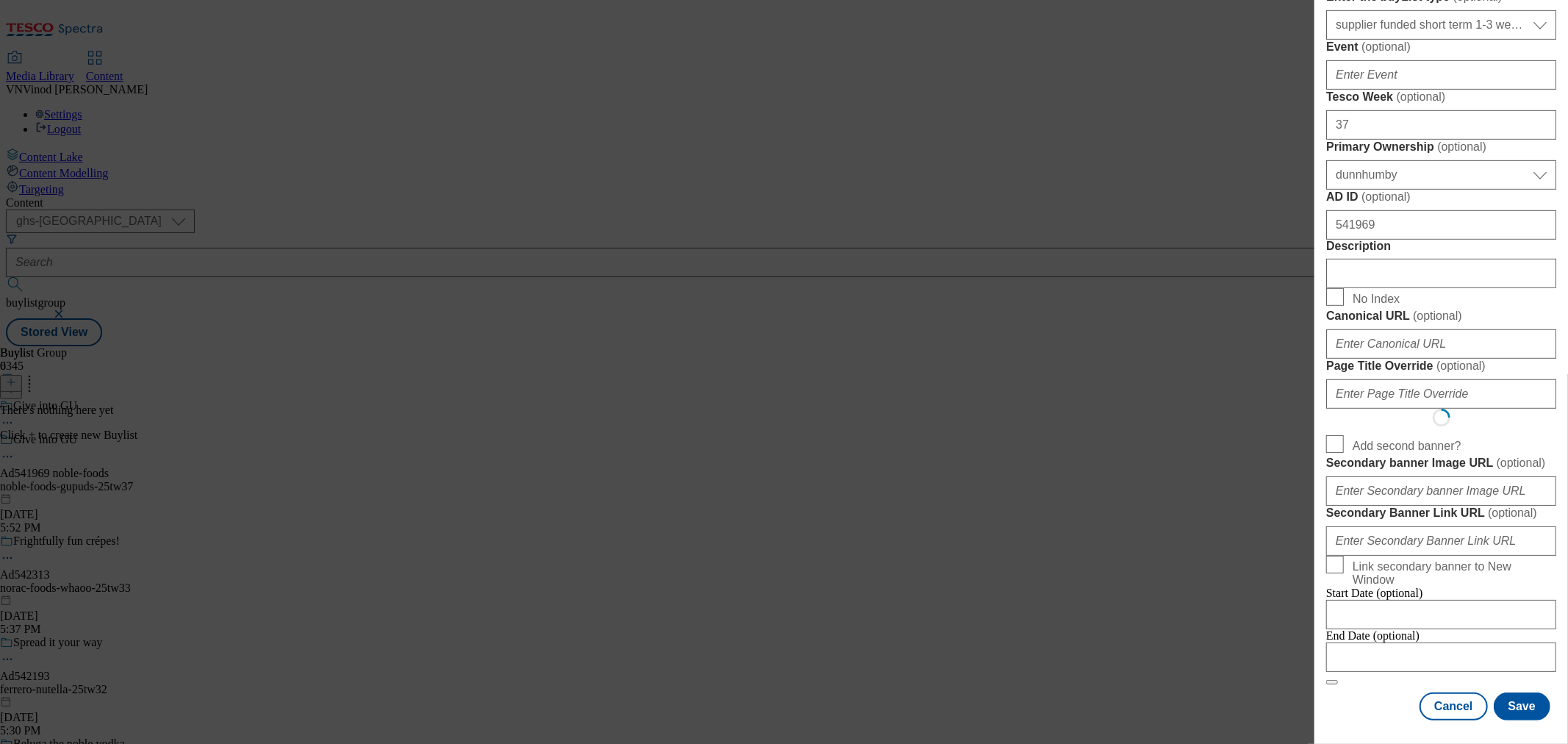
scroll to position [0, 0]
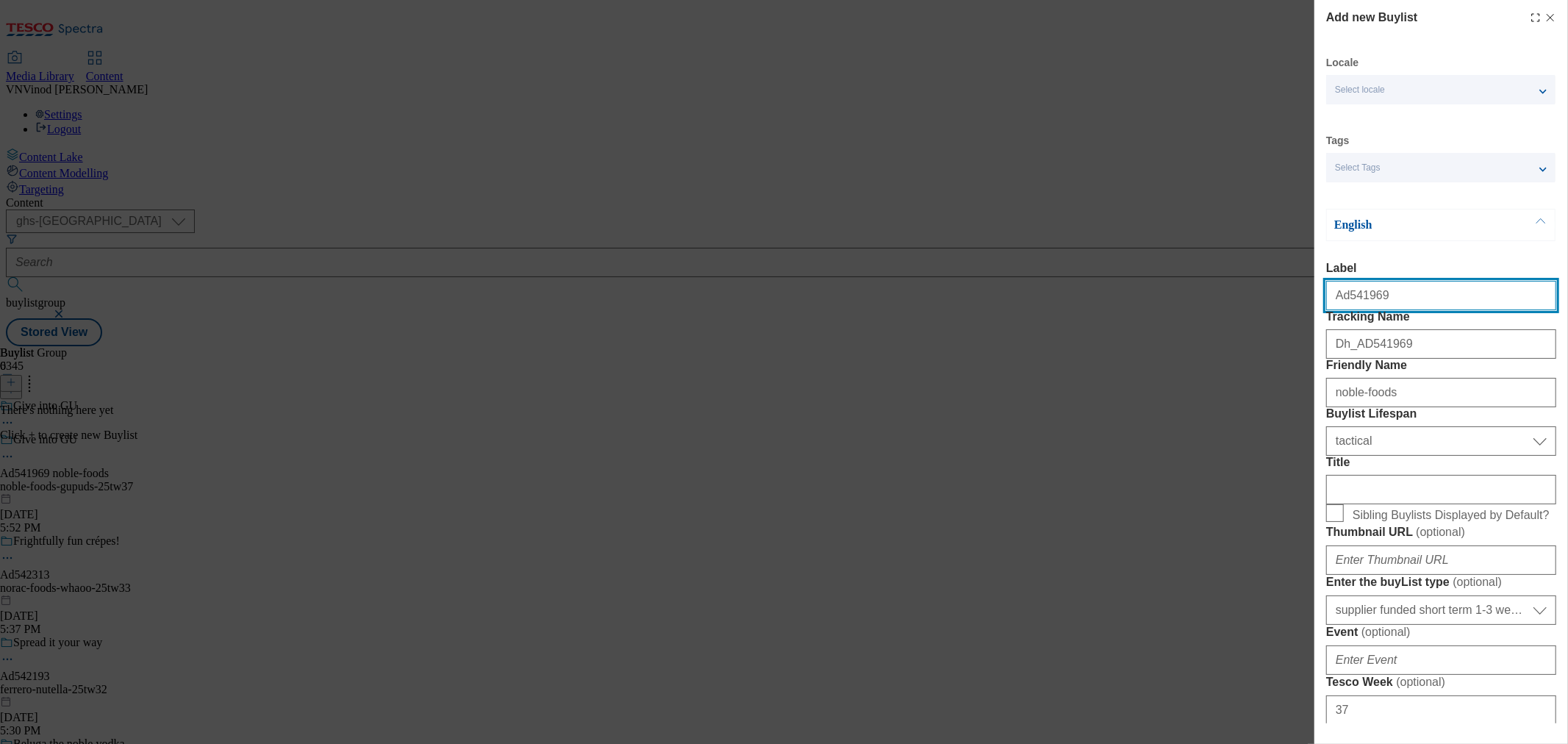
select select "Banner"
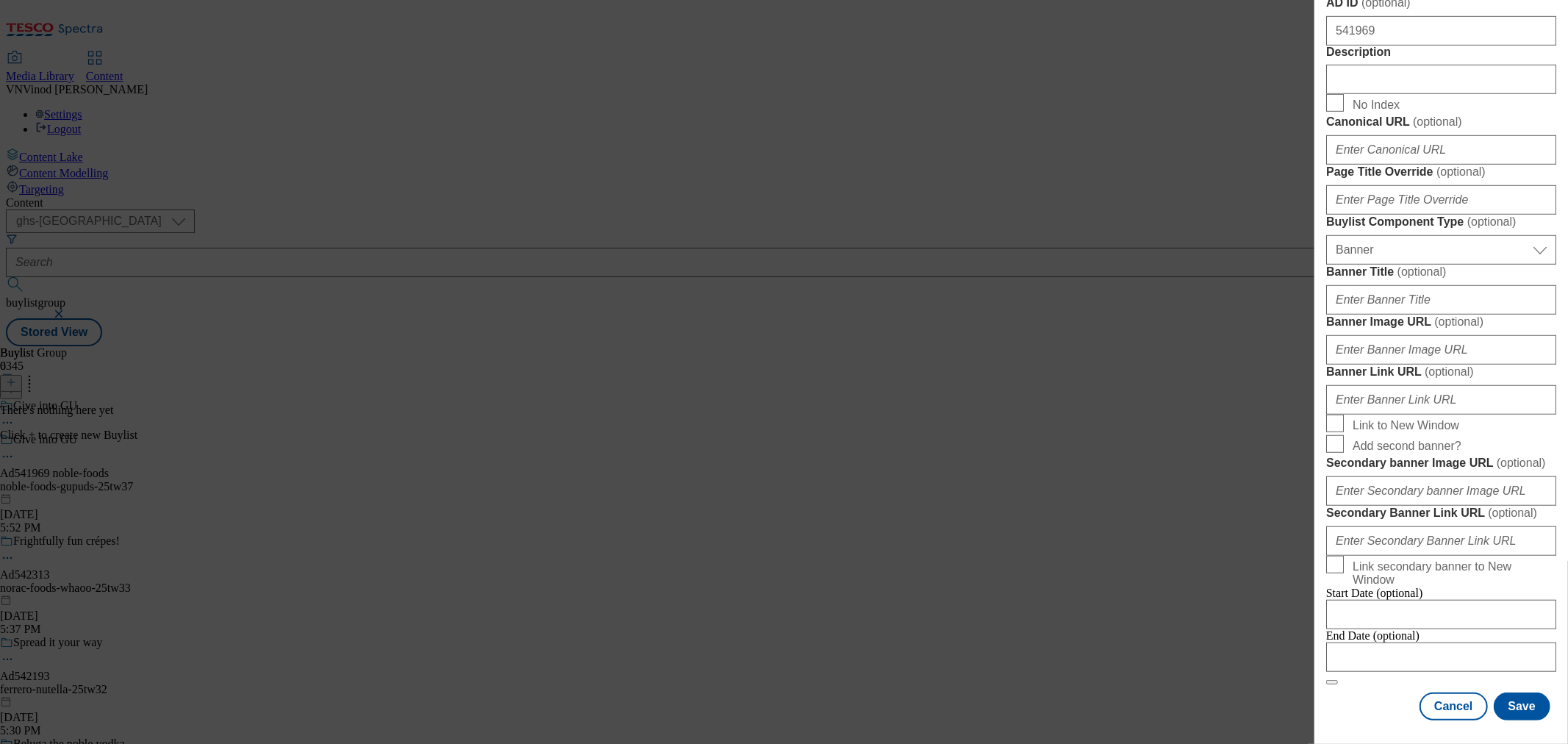
scroll to position [1417, 0]
click at [1408, 642] on input "Modal" at bounding box center [1441, 657] width 230 height 29
select select "2025"
select select "September"
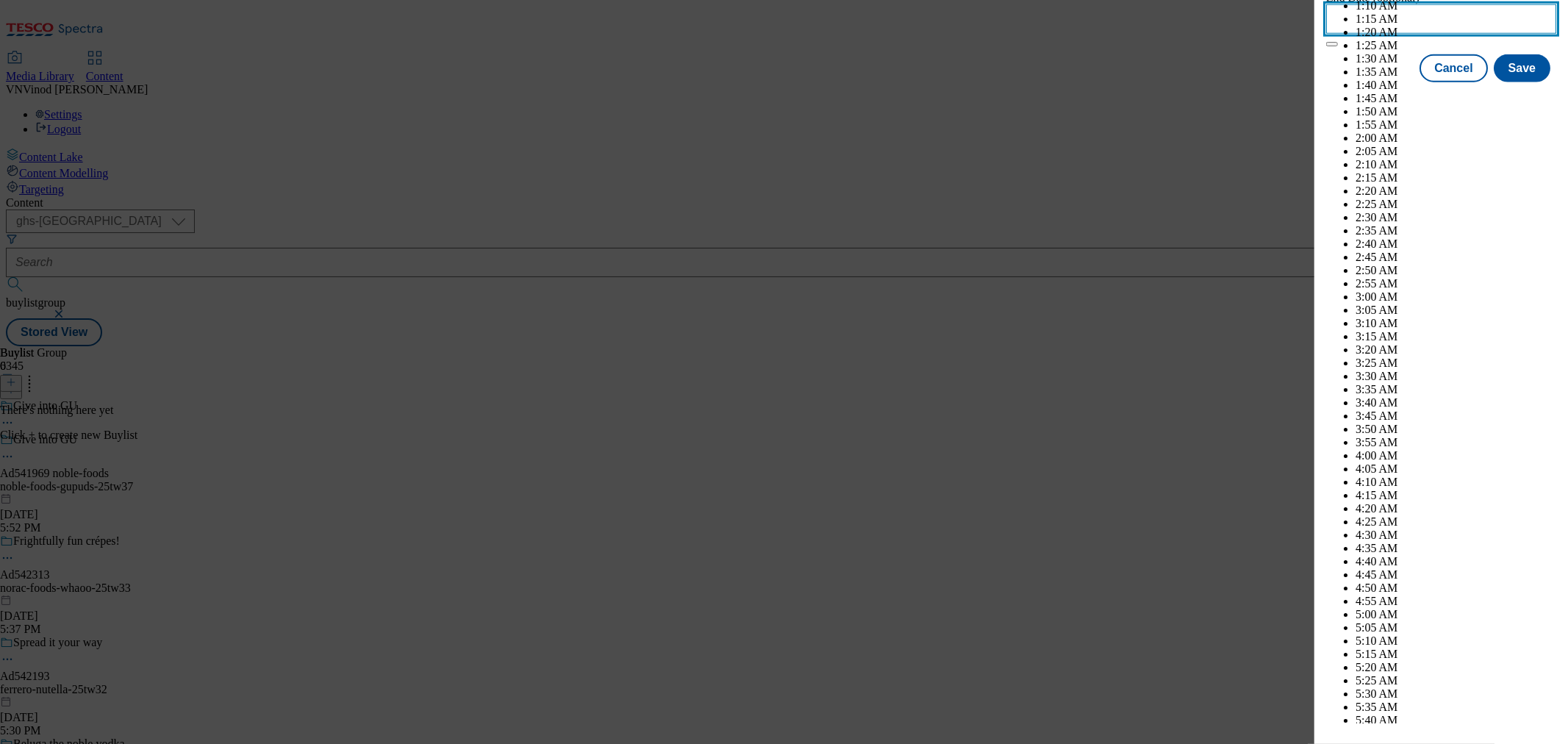
scroll to position [5854, 0]
select select "2026"
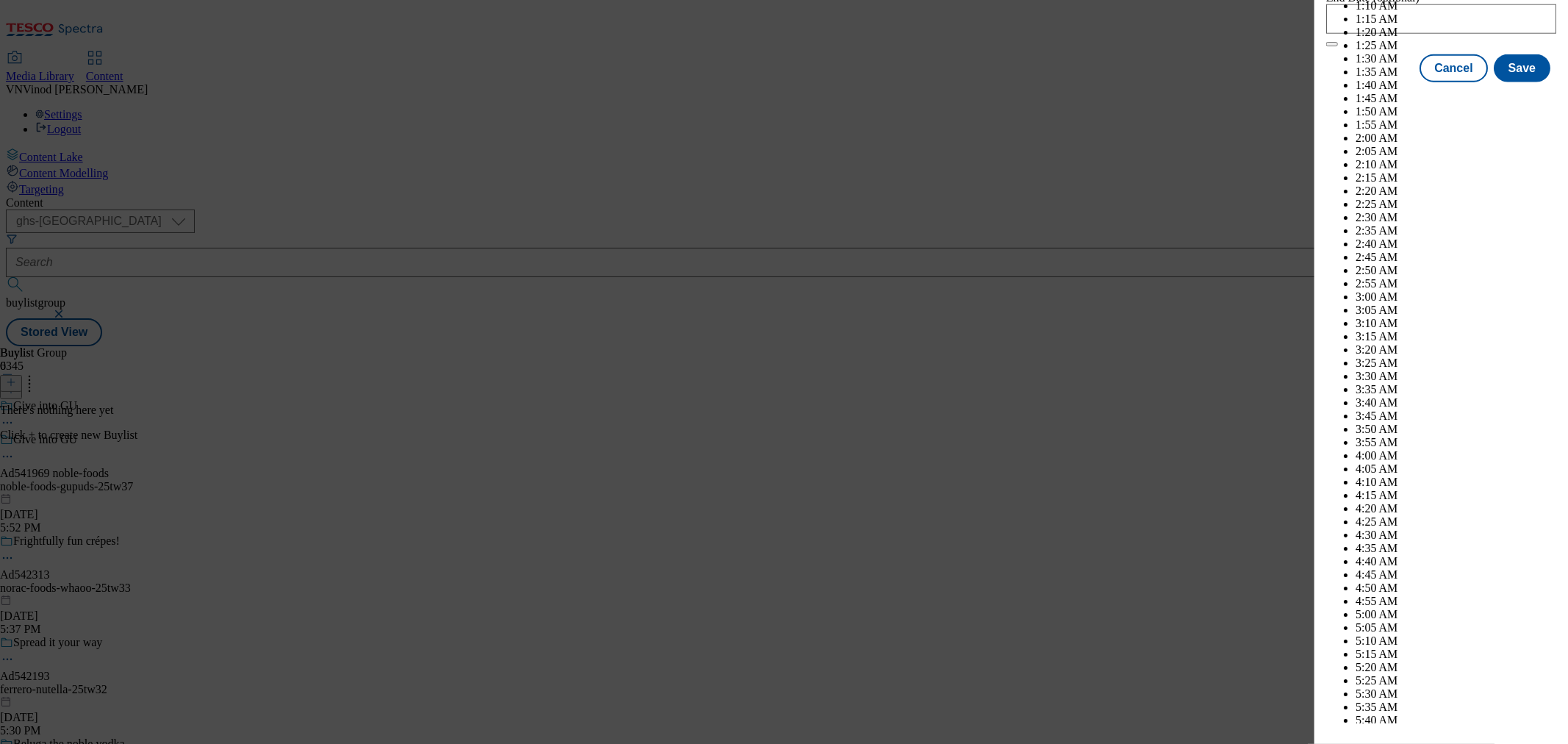
select select "January"
click at [1518, 96] on button "Save" at bounding box center [1522, 81] width 56 height 28
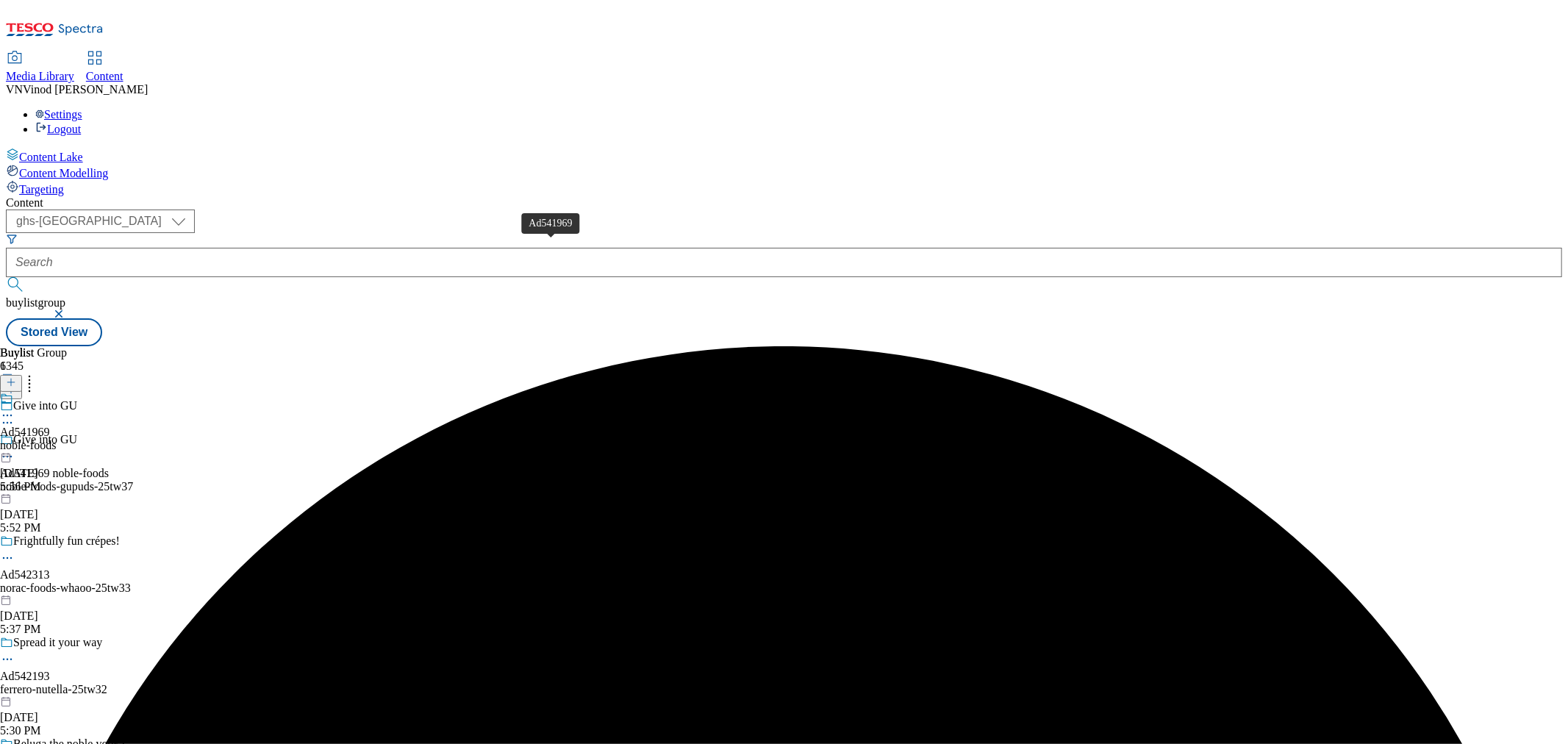
drag, startPoint x: 514, startPoint y: 249, endPoint x: 673, endPoint y: 130, distance: 198.6
click at [50, 425] on div "Ad541969" at bounding box center [25, 432] width 50 height 14
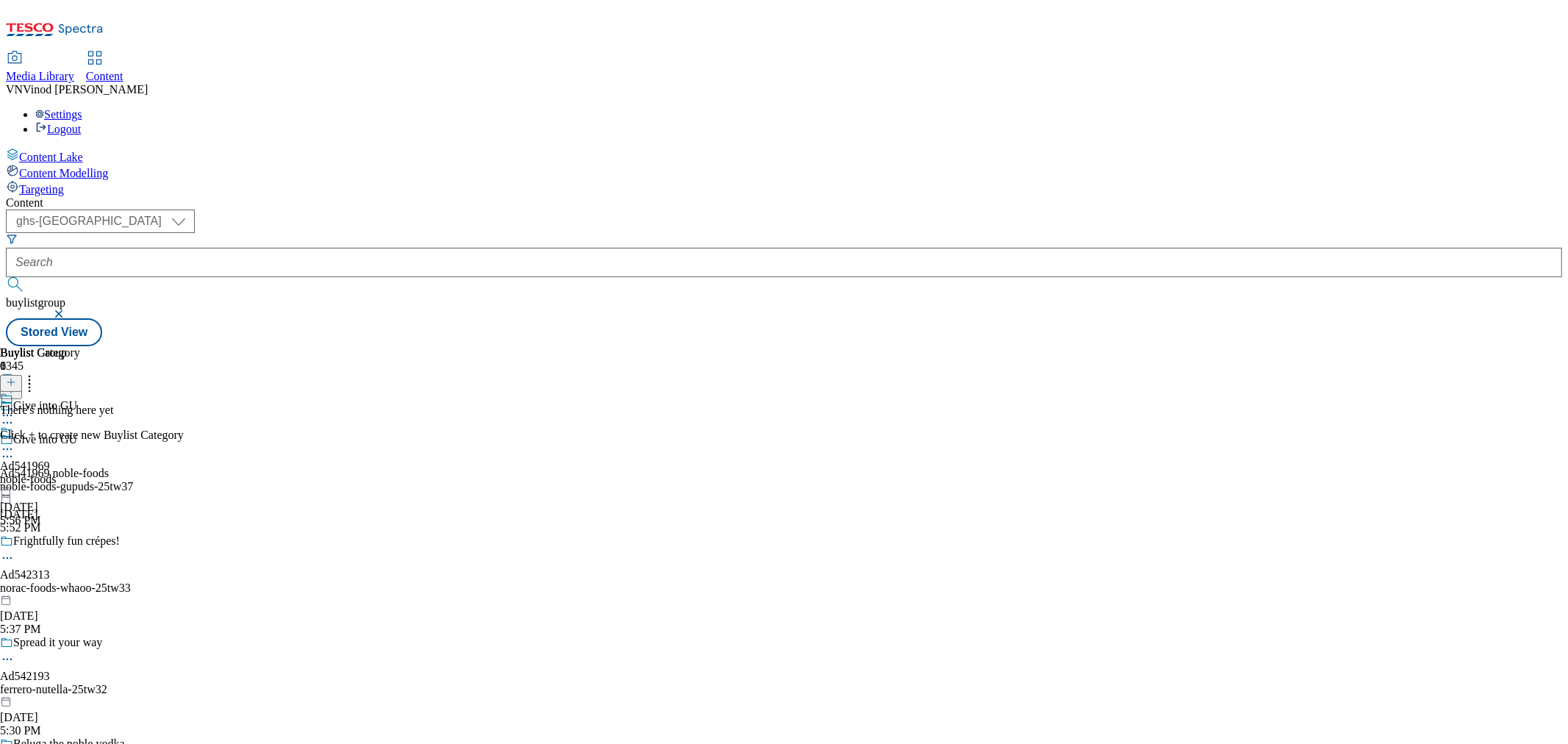
click at [16, 377] on icon at bounding box center [11, 383] width 11 height 11
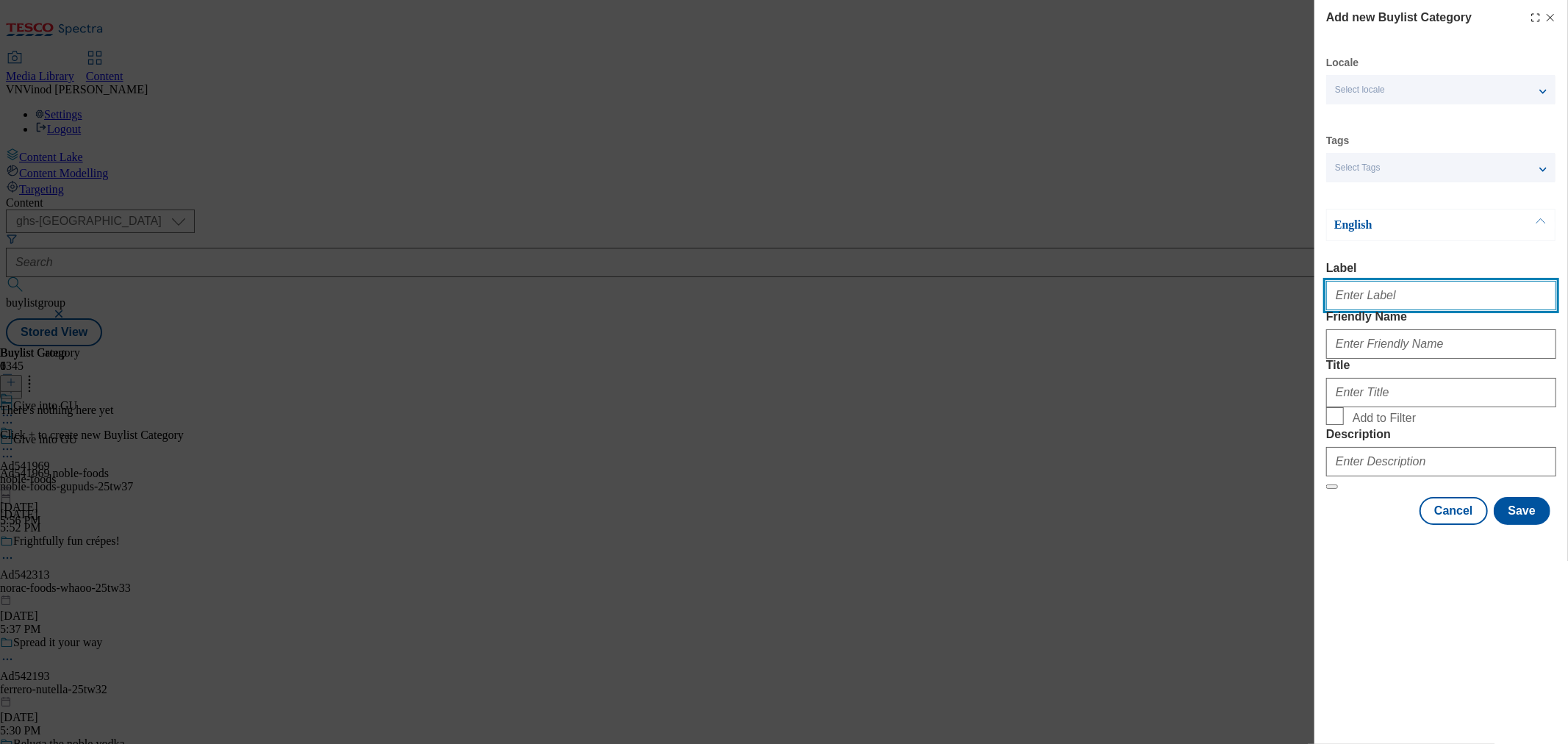
click at [1369, 298] on input "Label" at bounding box center [1441, 295] width 230 height 29
paste input "541969"
type input "Ad541969"
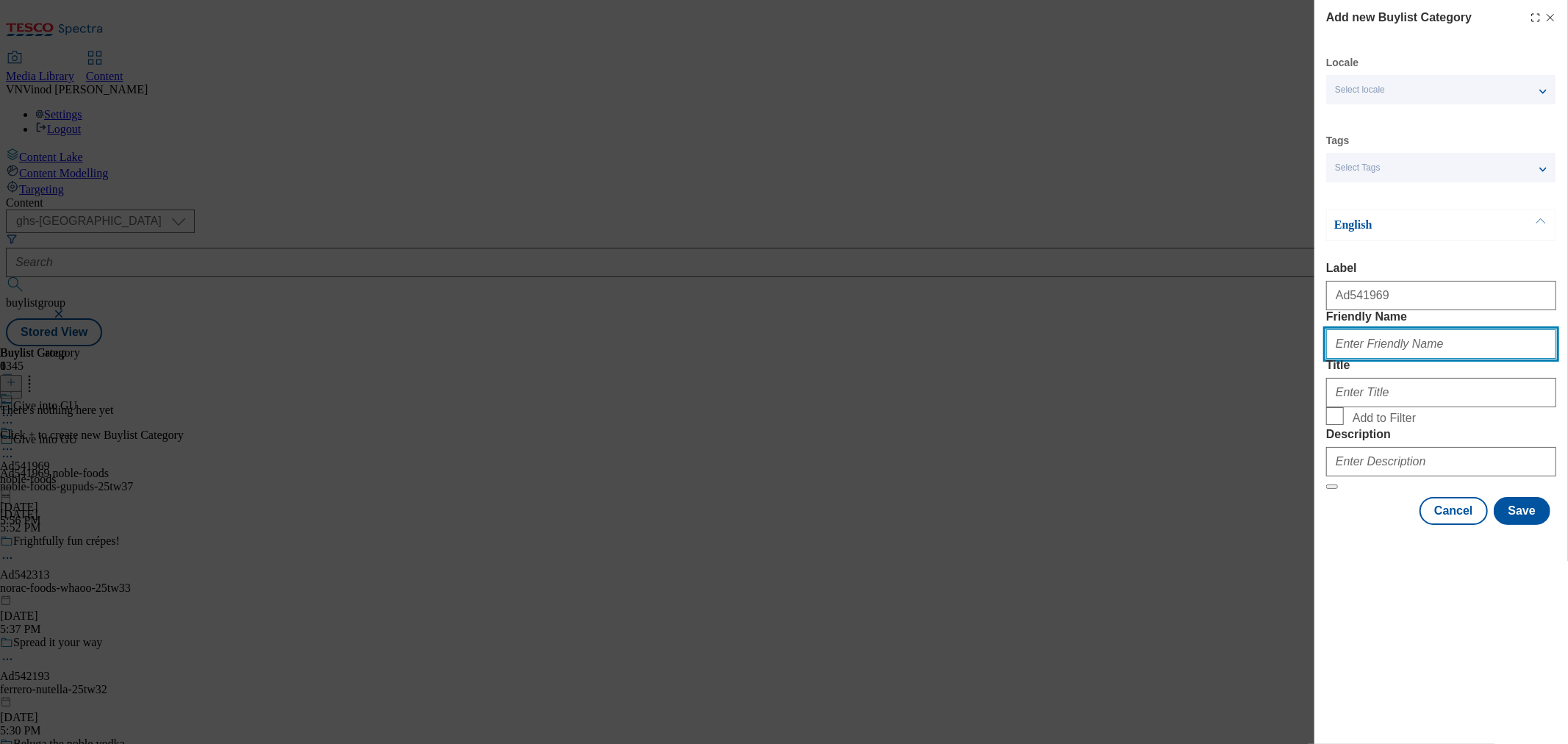
click at [1384, 358] on input "Friendly Name" at bounding box center [1441, 343] width 230 height 29
paste input "noble-foods-gupuds"
type input "noble-foods-gupuds"
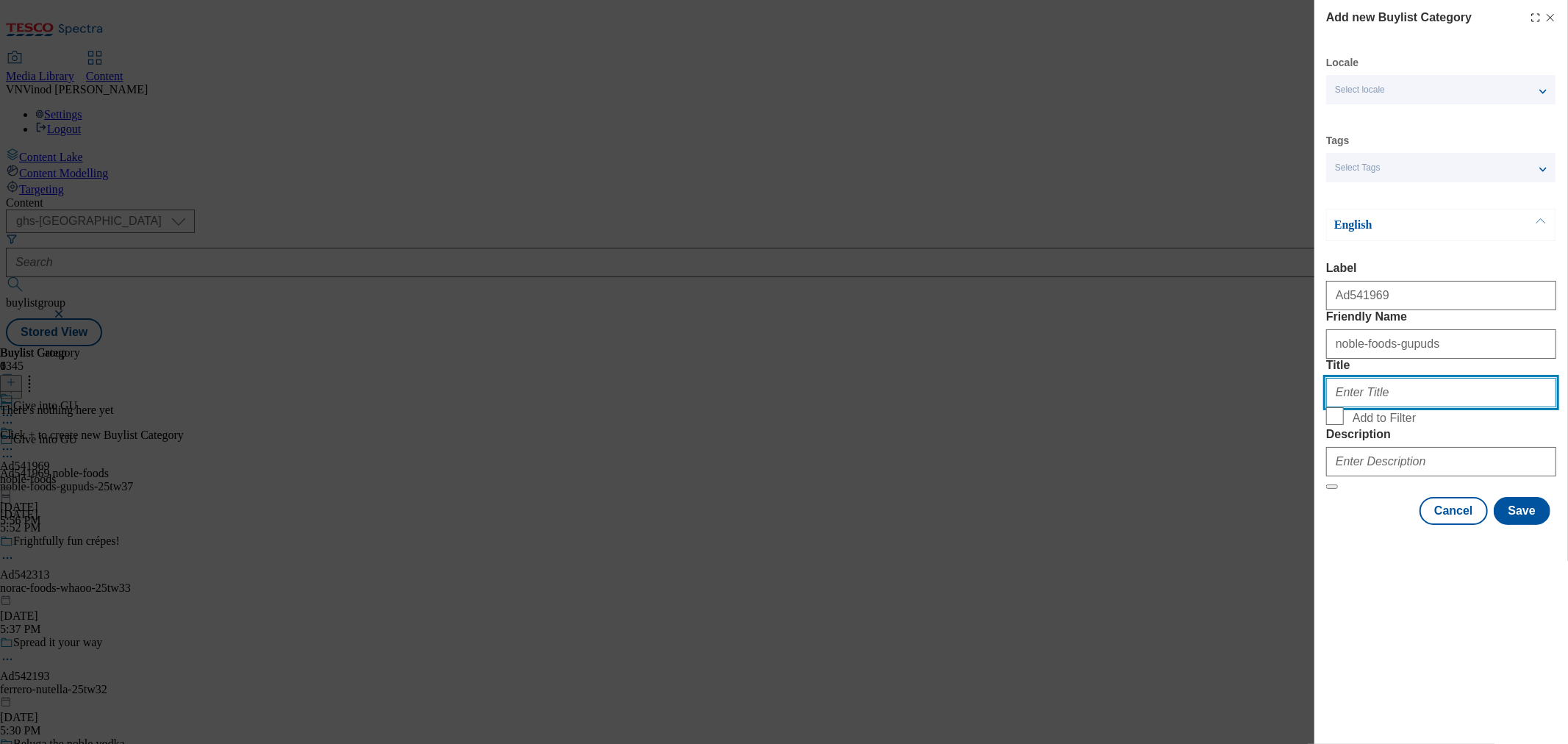
click at [1356, 407] on input "Title" at bounding box center [1441, 392] width 230 height 29
paste input "Noble Foods"
type input "Noble Foods"
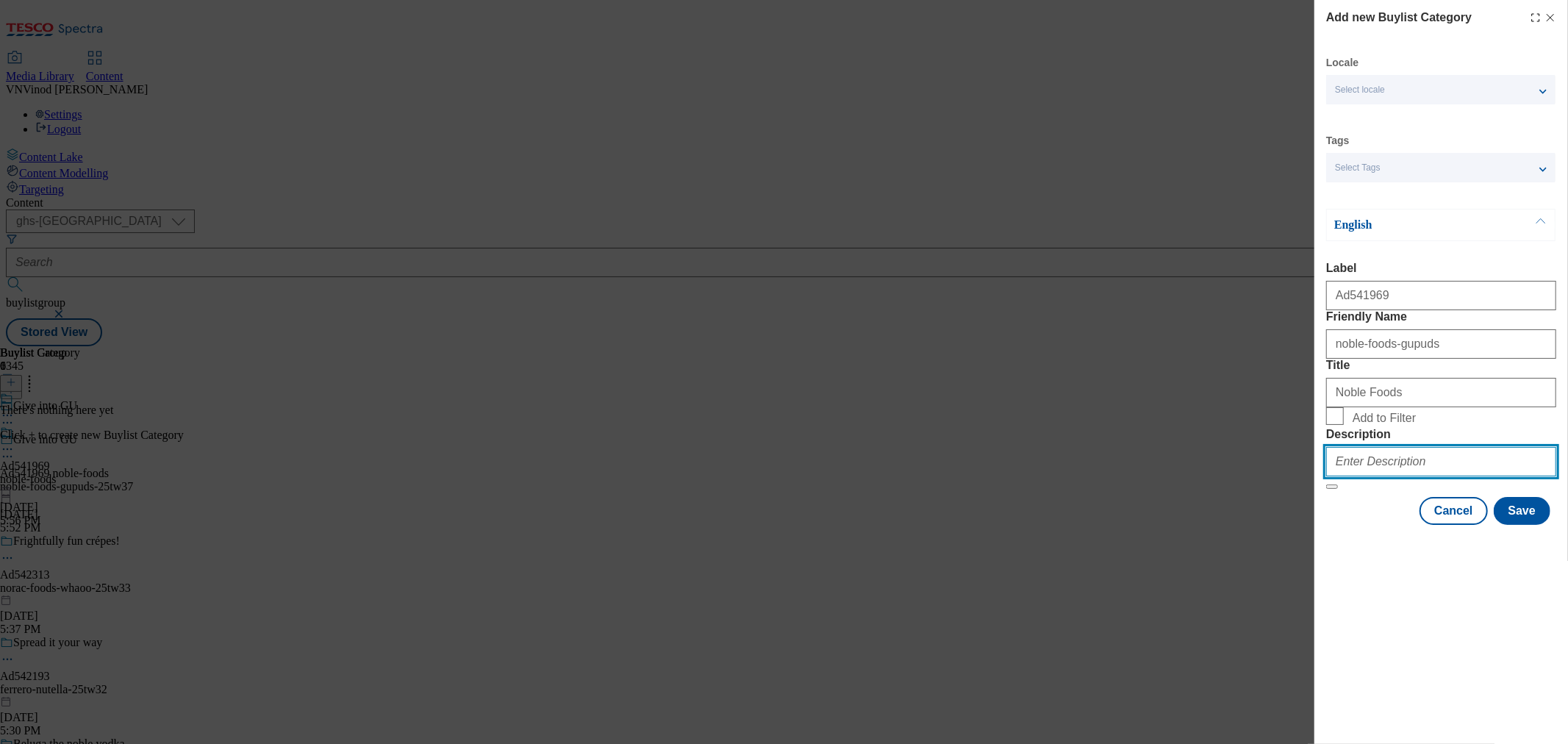
drag, startPoint x: 1378, startPoint y: 575, endPoint x: 1410, endPoint y: 582, distance: 32.8
click at [1377, 477] on input "Description" at bounding box center [1441, 462] width 230 height 29
click at [1526, 525] on button "Save" at bounding box center [1522, 511] width 56 height 28
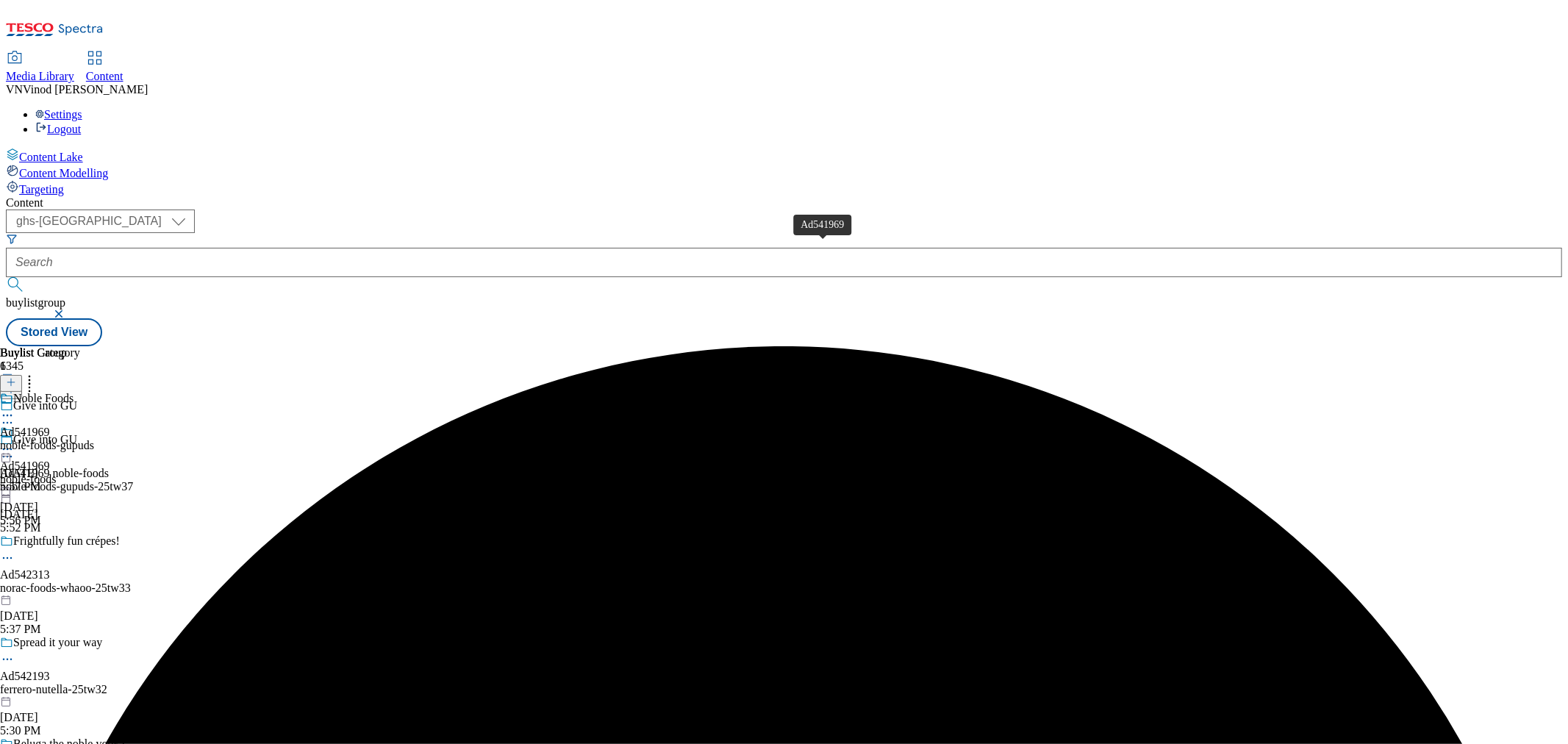
click at [50, 425] on div "Ad541969" at bounding box center [25, 432] width 50 height 14
click at [16, 377] on icon at bounding box center [11, 383] width 11 height 11
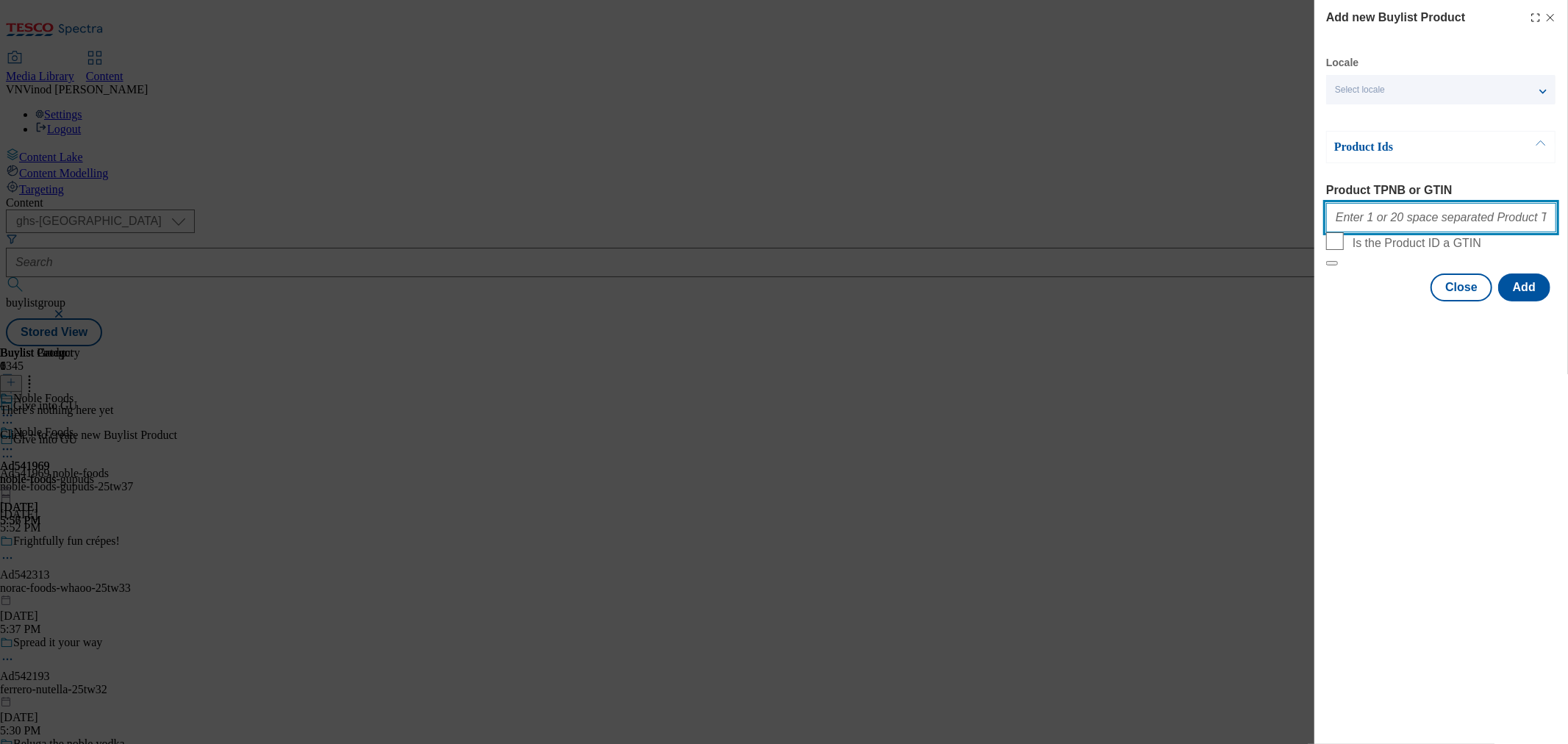
drag, startPoint x: 1452, startPoint y: 230, endPoint x: 1476, endPoint y: 236, distance: 24.7
click at [1452, 230] on input "Product TPNB or GTIN" at bounding box center [1441, 217] width 230 height 29
paste input "96979665 96637581"
type input "96979665 96637581"
click at [1533, 301] on button "Add" at bounding box center [1524, 287] width 52 height 28
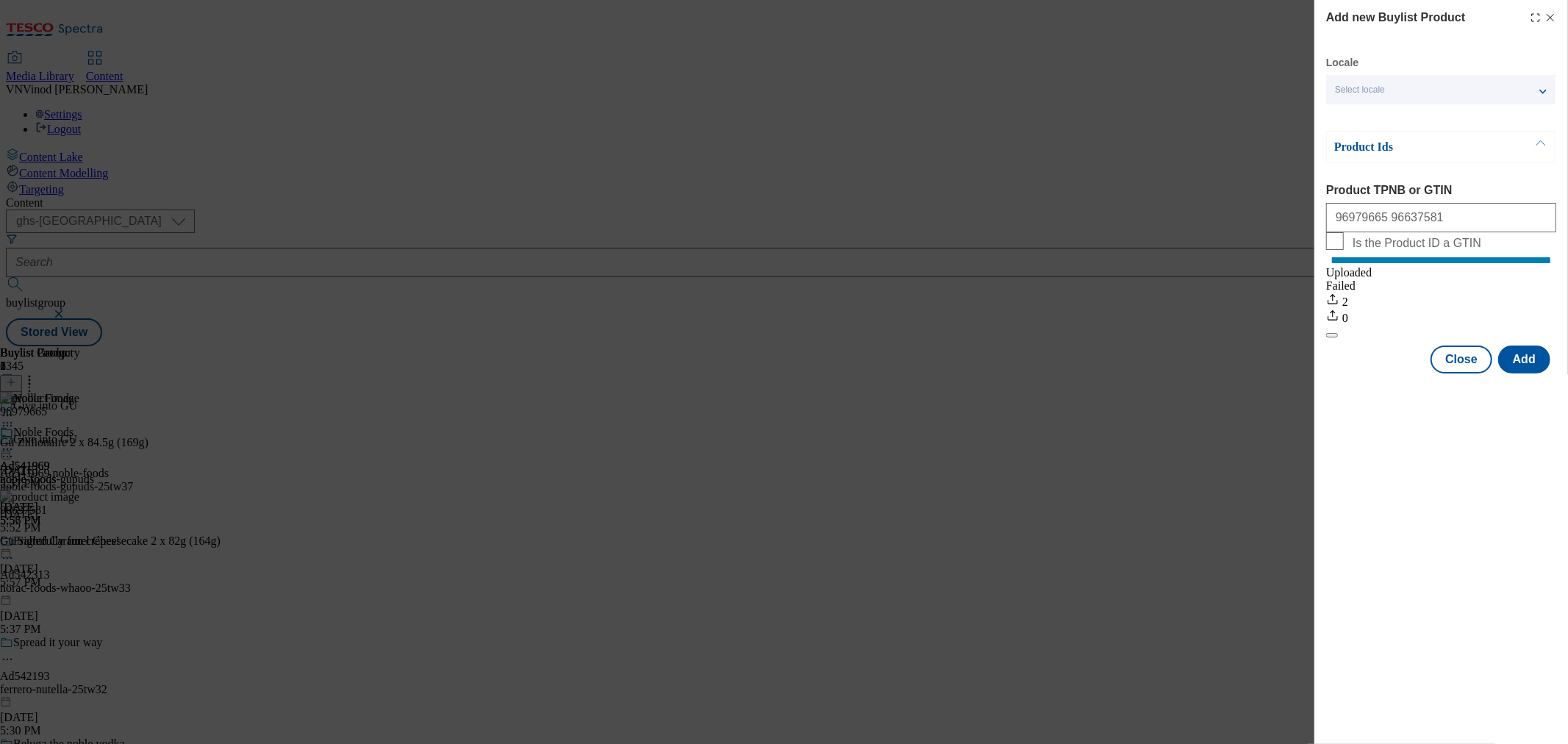
click at [1547, 14] on icon "Modal" at bounding box center [1551, 18] width 12 height 12
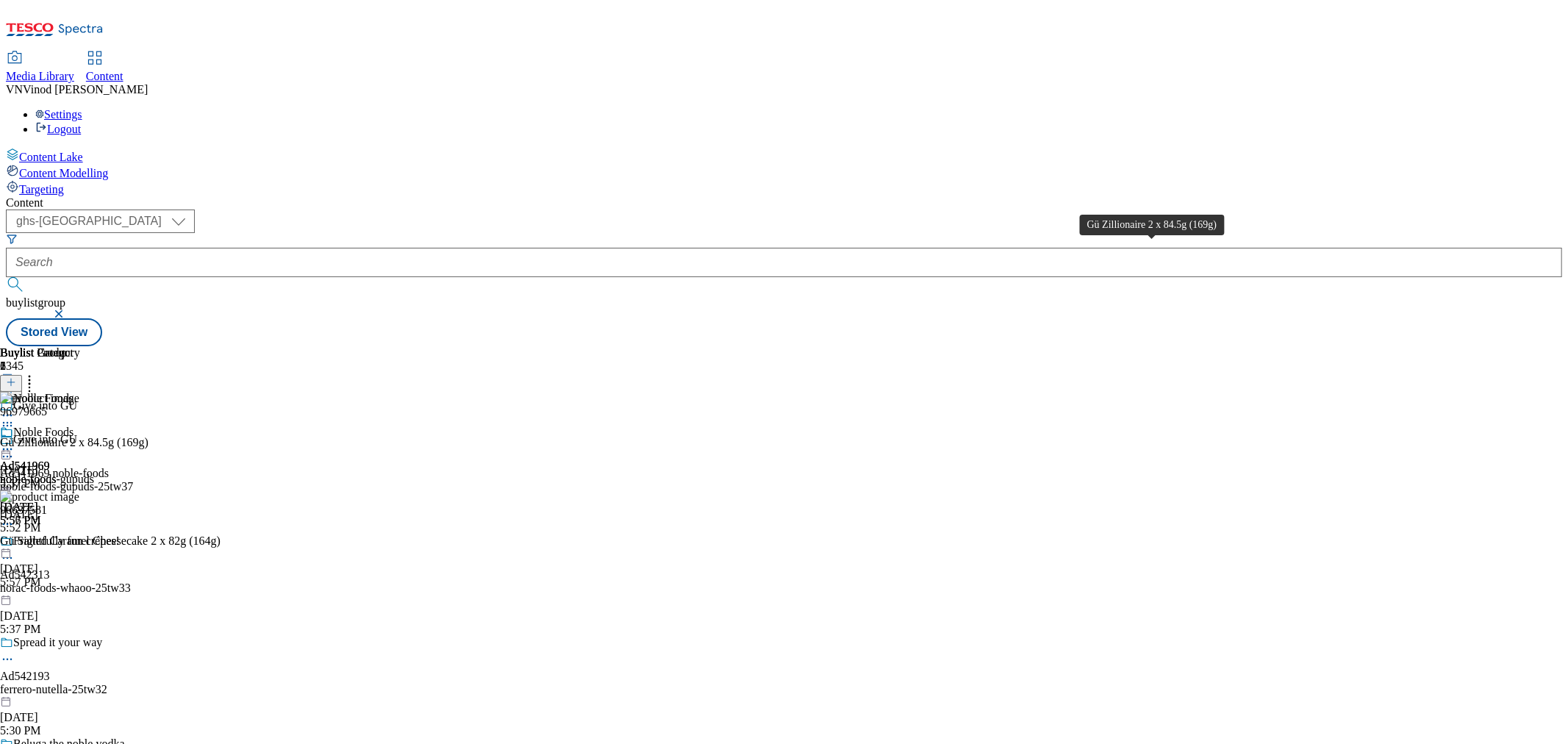
click at [148, 436] on div "Gü Zillionaire 2 x 84.5g (169g)" at bounding box center [74, 443] width 148 height 14
copy div "Gü Zillionaire 2 x 84.5g (169g)"
click at [15, 449] on icon at bounding box center [8, 456] width 15 height 15
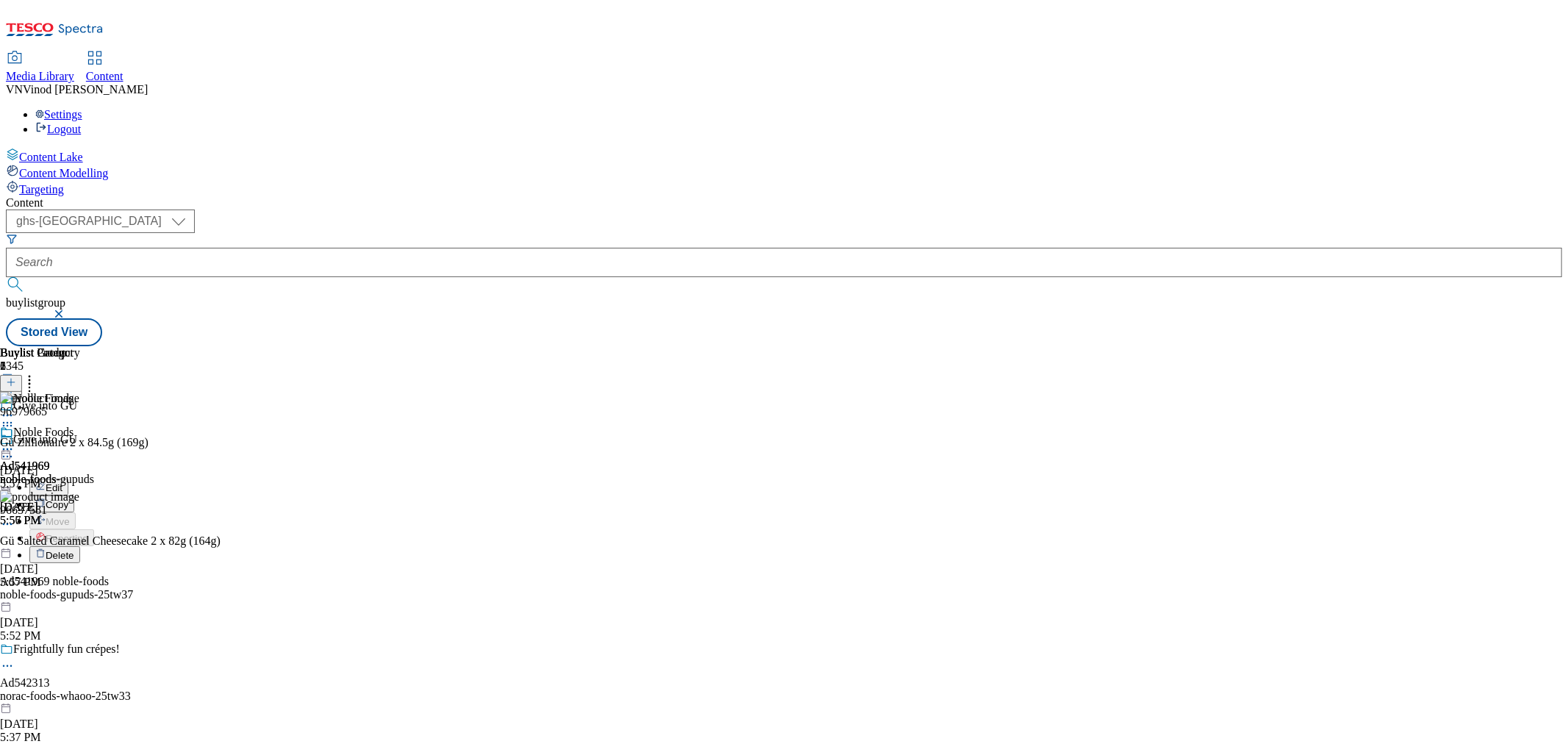
click at [69, 479] on button "Edit" at bounding box center [49, 487] width 39 height 17
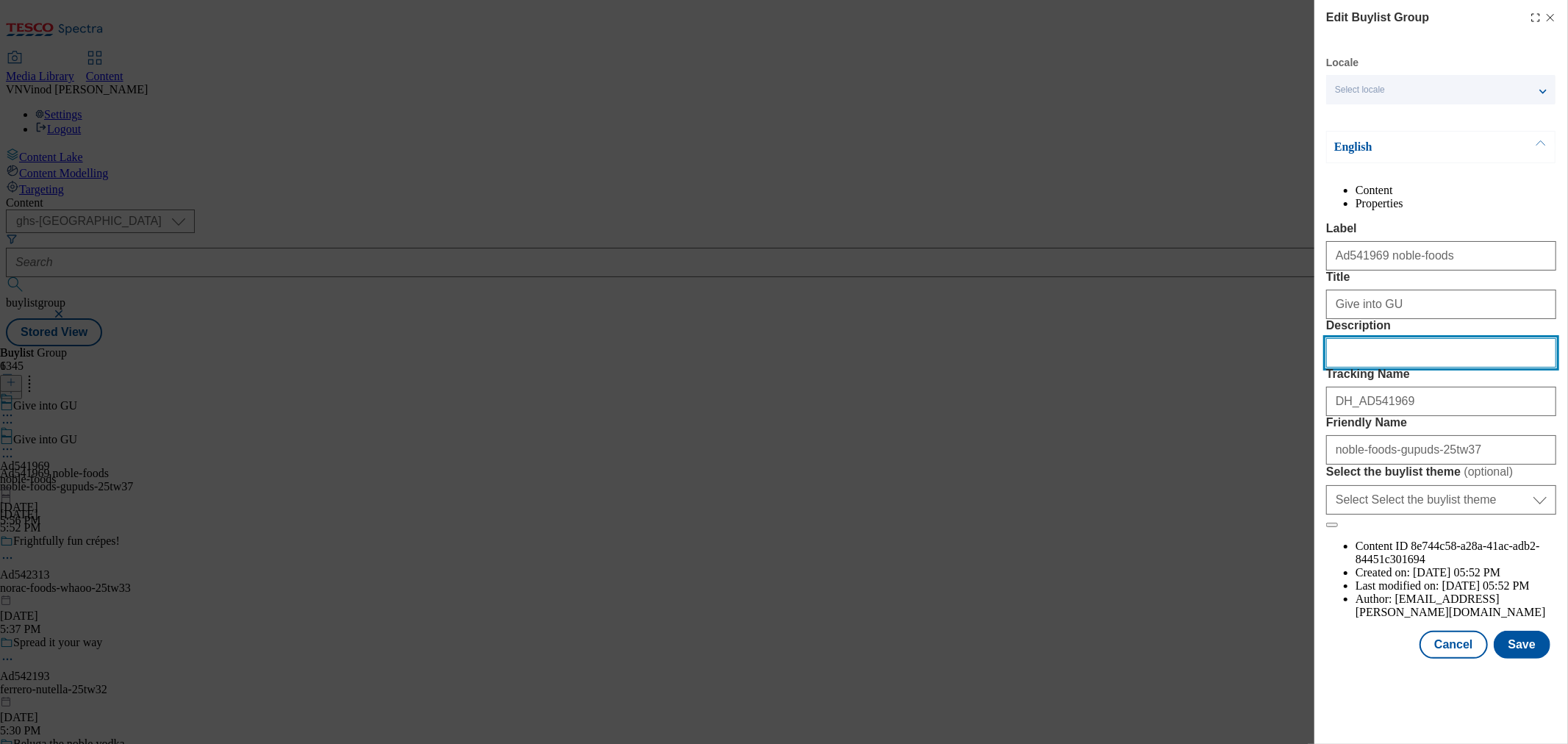
click at [1398, 367] on input "Description" at bounding box center [1441, 352] width 230 height 29
paste input "Gü Zillionaire 2 x 84.5g (169g)"
type input "Gü Zillionaire 2 x 84.5g (169g)"
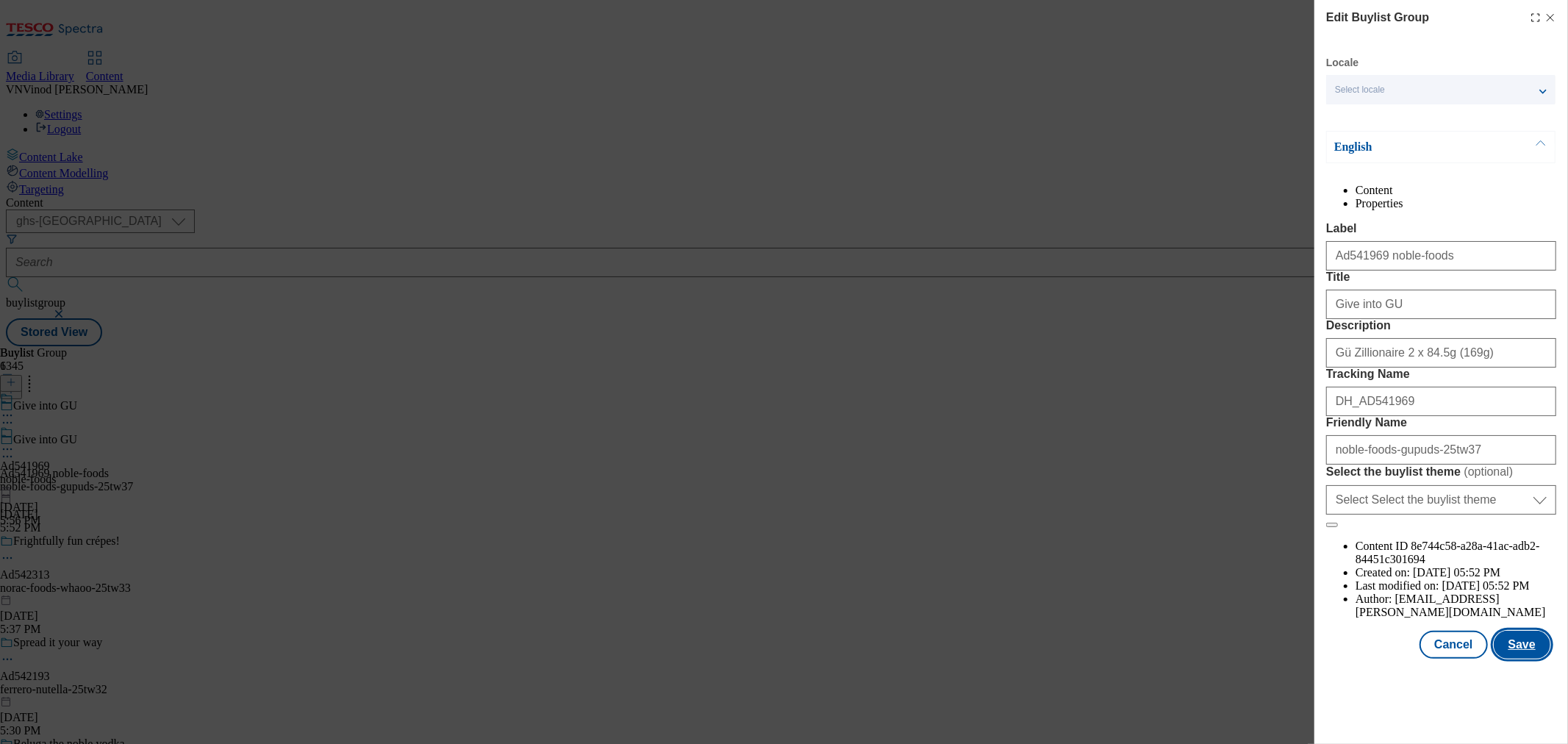
click at [1502, 659] on button "Save" at bounding box center [1522, 645] width 56 height 28
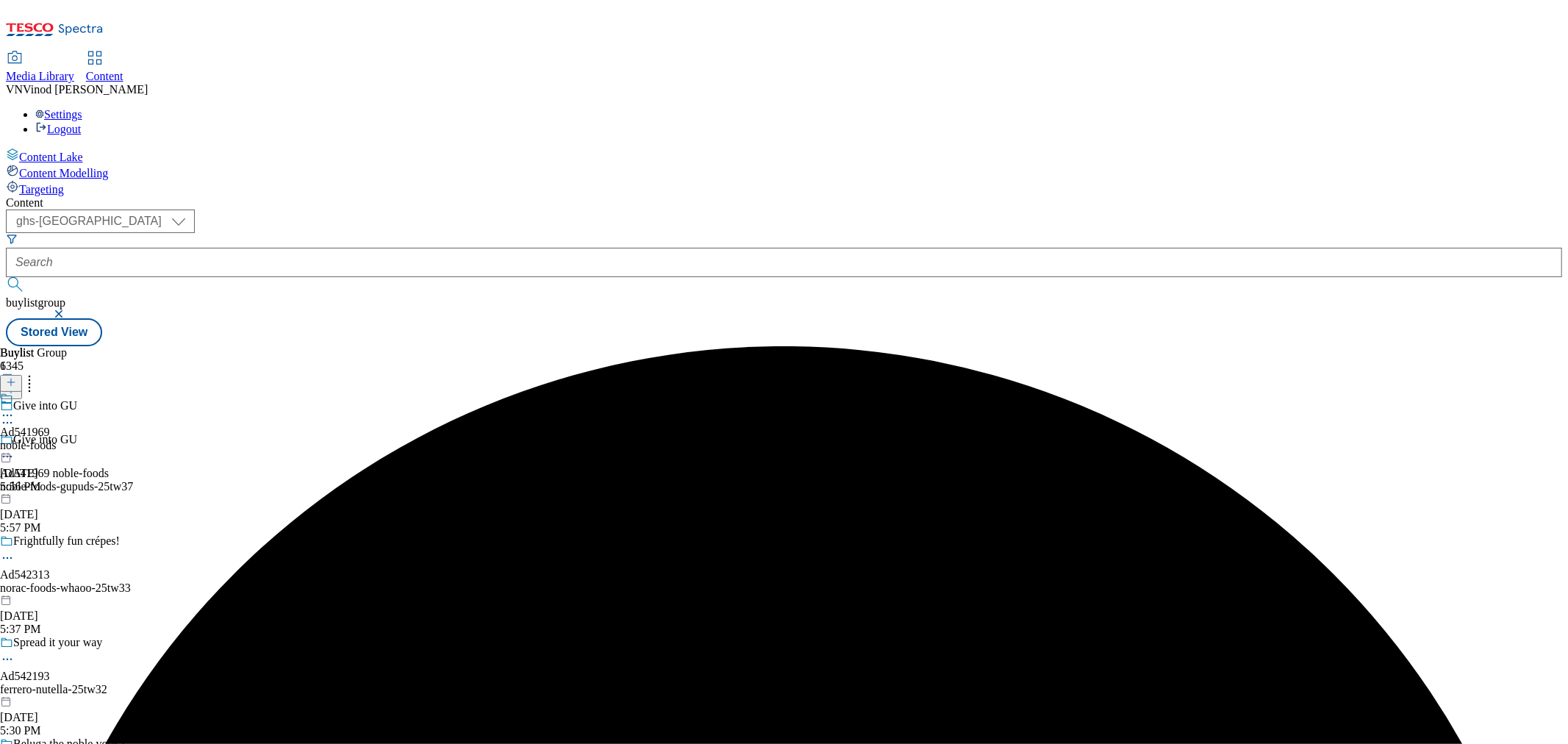
click at [15, 408] on icon at bounding box center [8, 416] width 15 height 15
click at [63, 441] on span "Edit" at bounding box center [54, 447] width 17 height 11
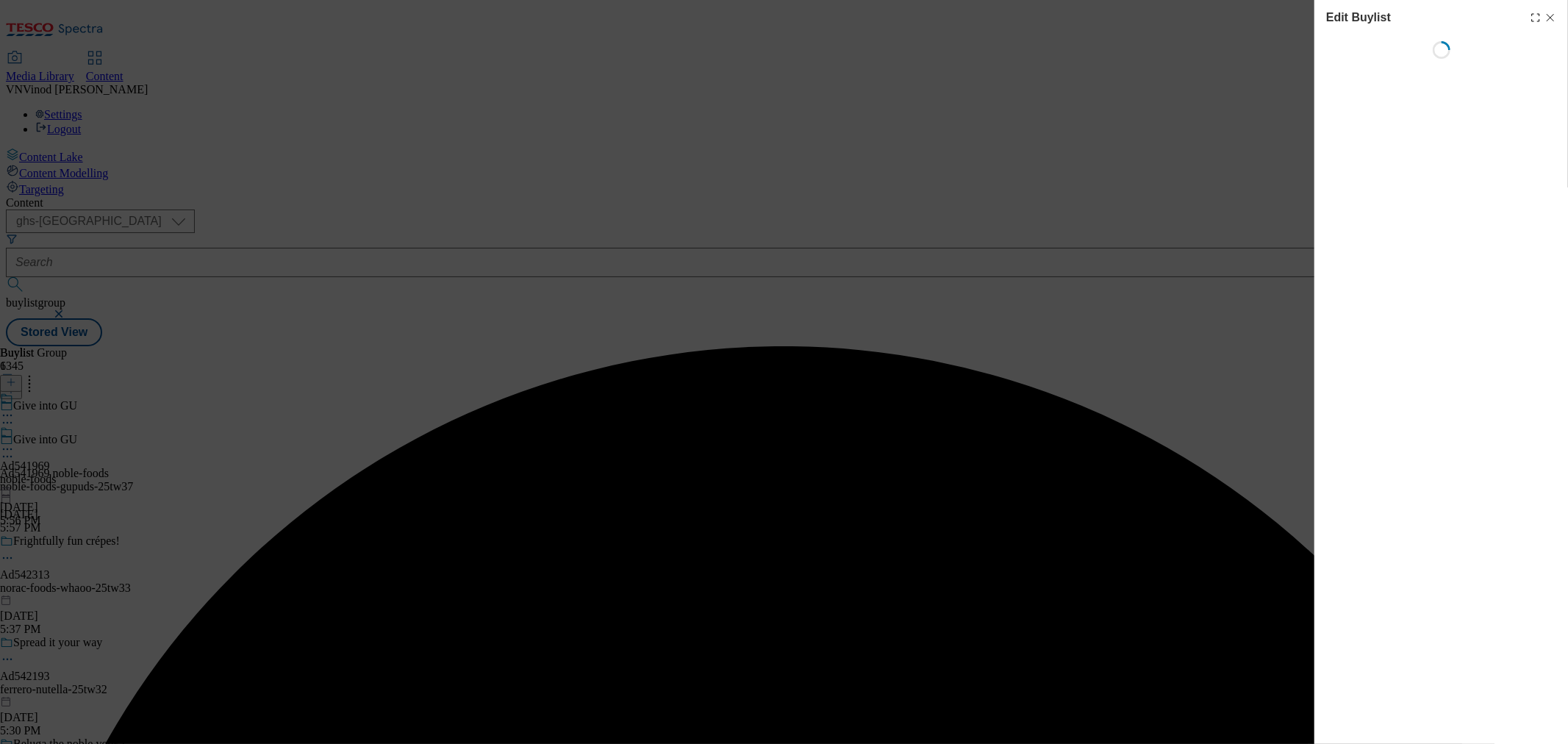
select select "tactical"
select select "supplier funded short term 1-3 weeks"
select select "dunnhumby"
select select "Banner"
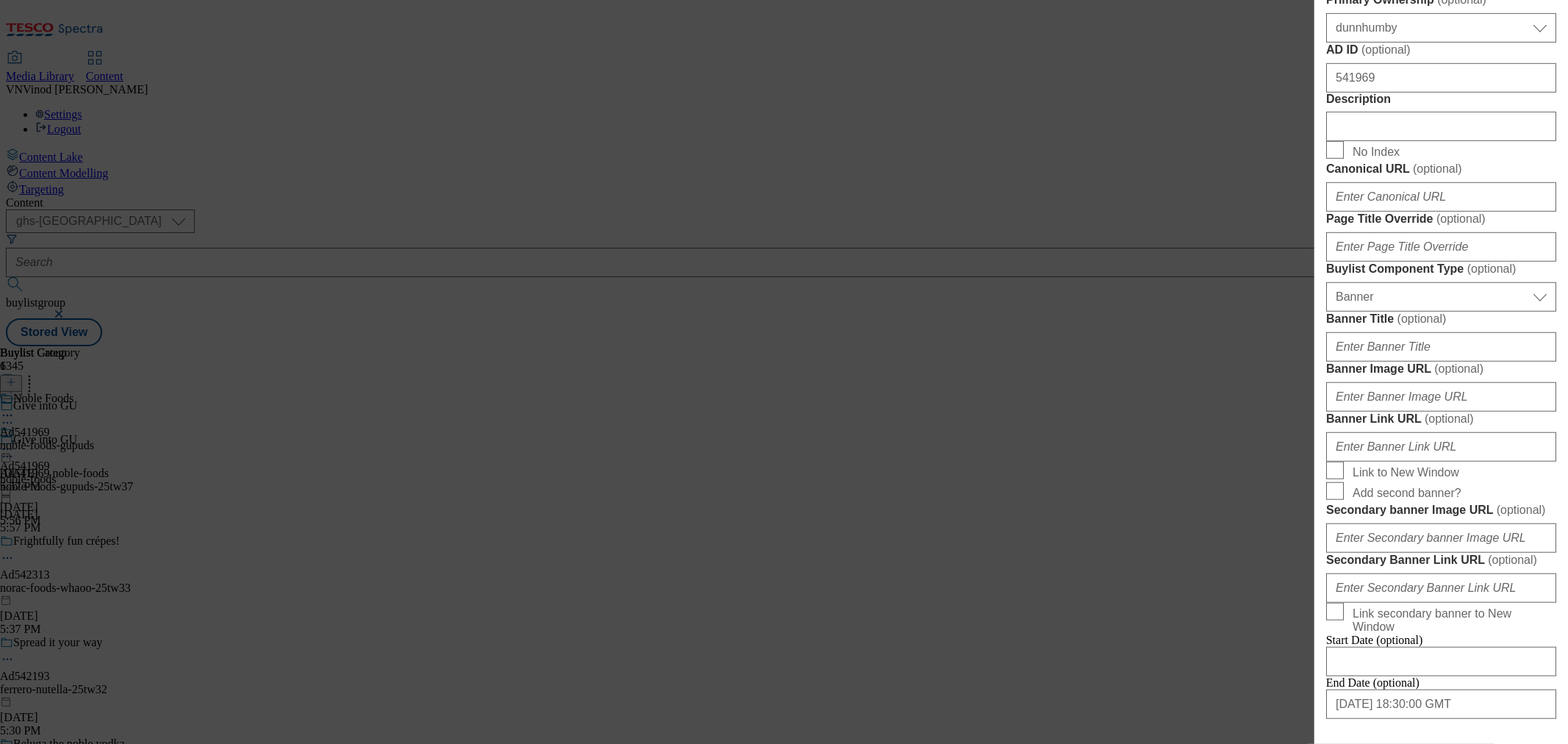
scroll to position [817, 0]
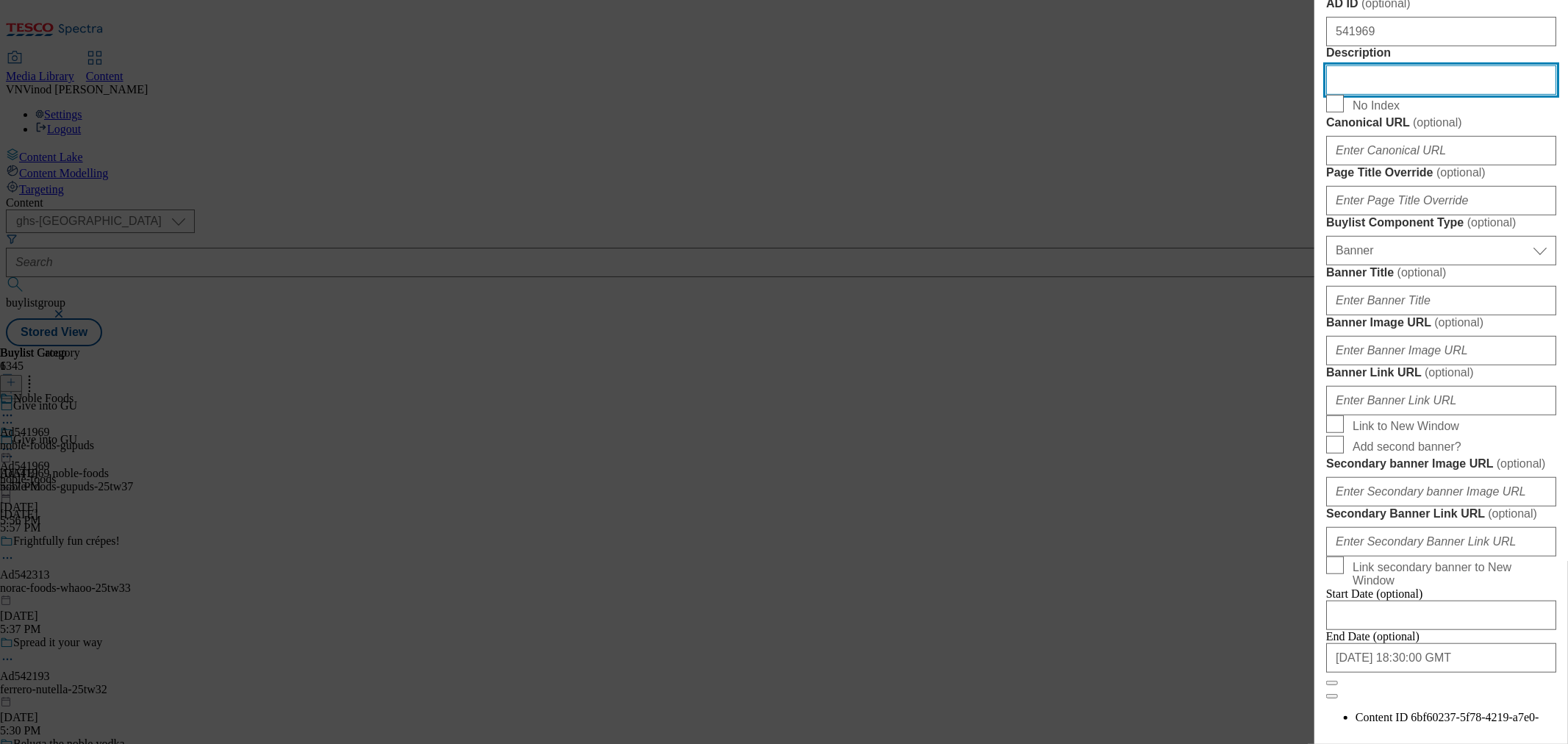
click at [1406, 95] on input "Description" at bounding box center [1441, 80] width 230 height 29
paste input "Gü Zillionaire 2 x 84.5g (169g)"
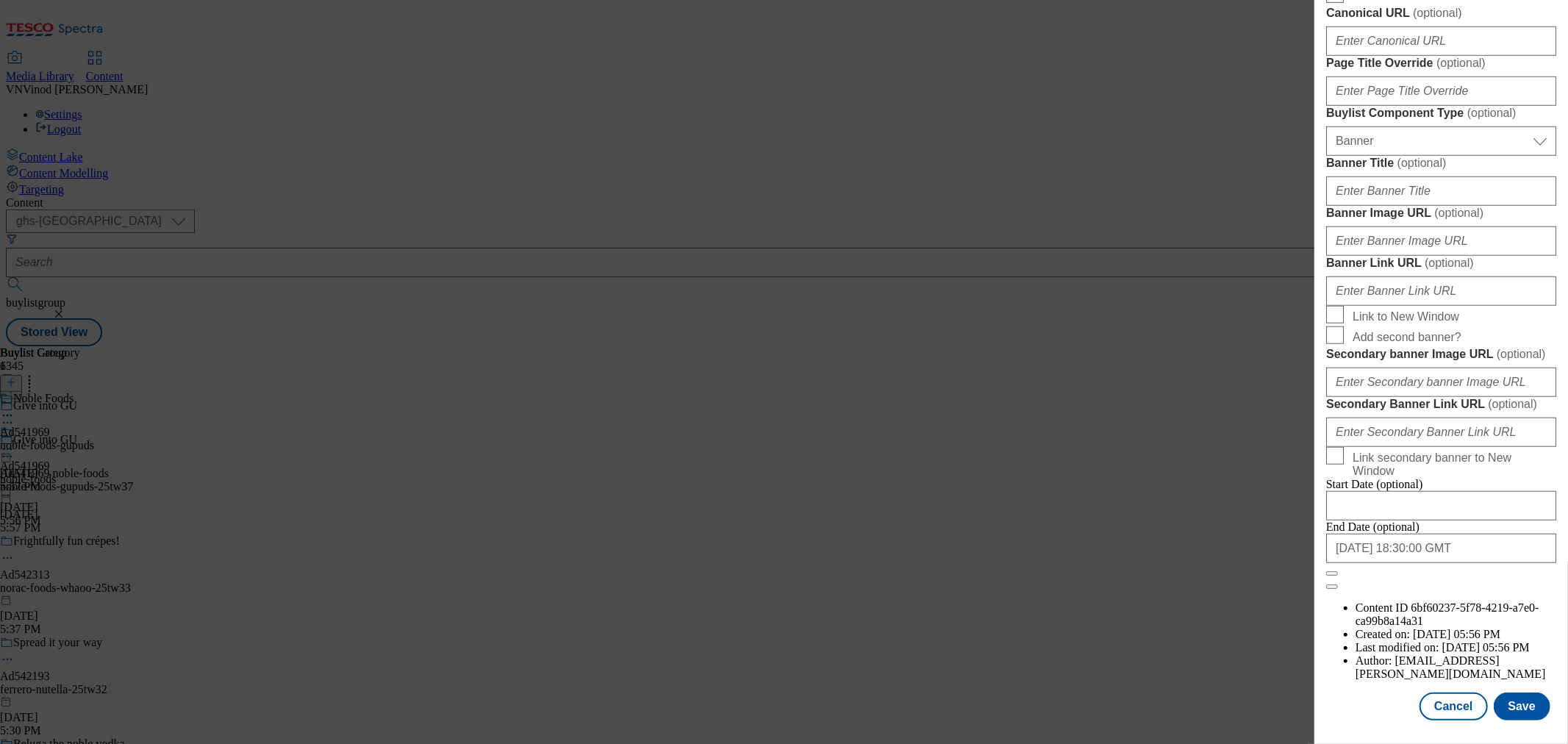
scroll to position [1482, 0]
type input "Gü Zillionaire 2 x 84.5g (169g)"
click at [1510, 700] on button "Save" at bounding box center [1522, 706] width 56 height 28
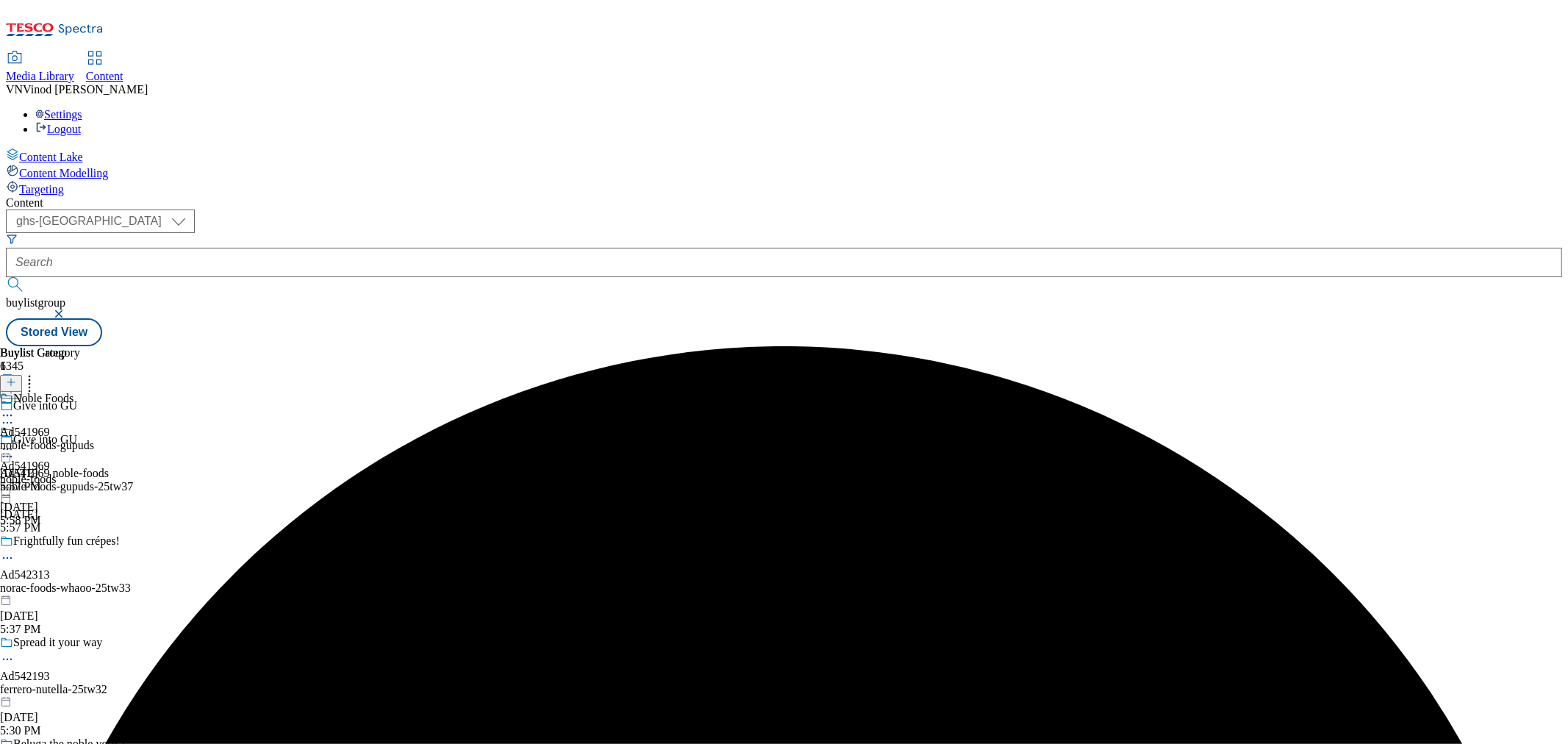
click at [15, 408] on icon at bounding box center [8, 416] width 15 height 15
click at [69, 438] on button "Edit" at bounding box center [49, 446] width 39 height 17
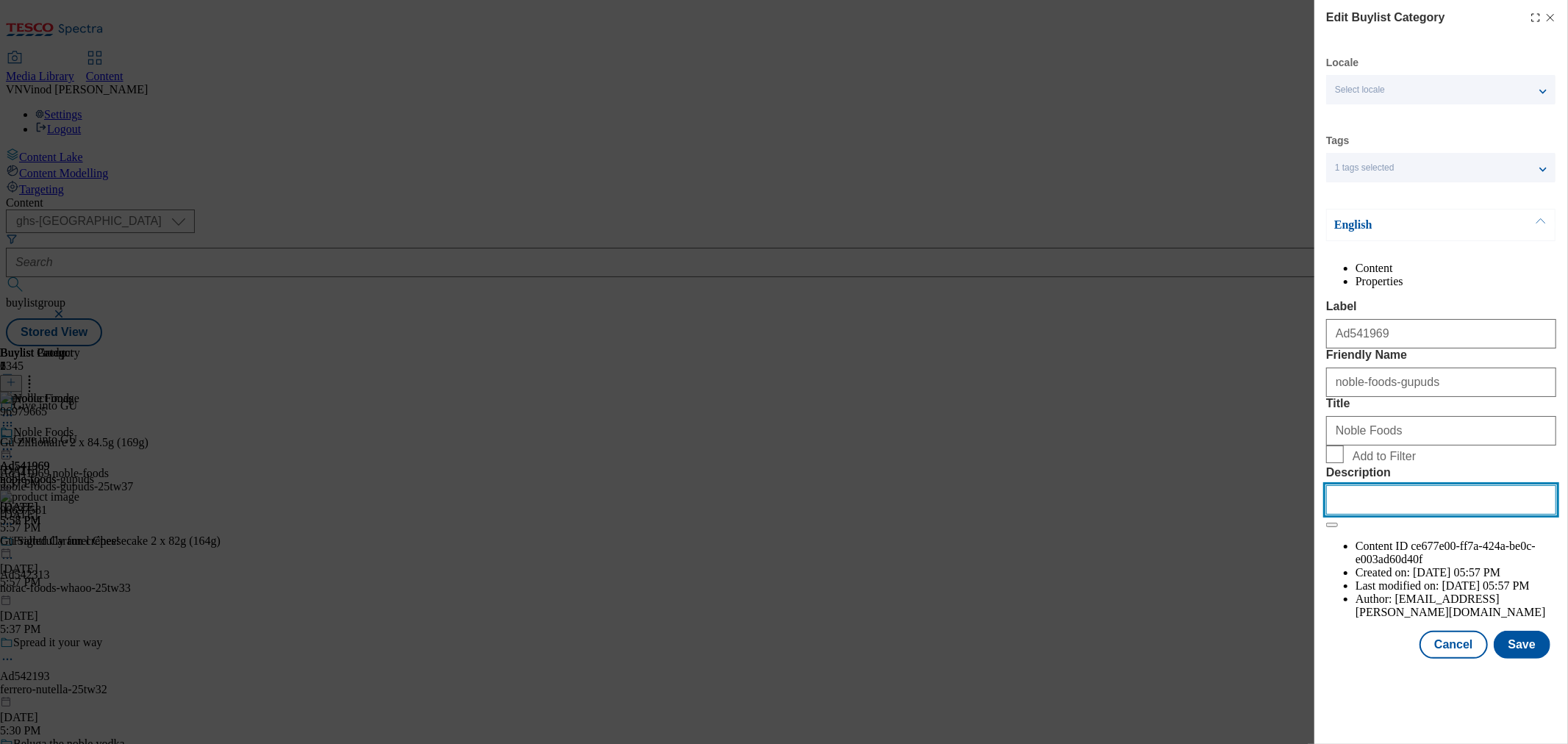
click at [1392, 514] on input "Description" at bounding box center [1441, 499] width 230 height 29
paste input "Gü Zillionaire 2 x 84.5g (169g)"
type input "Gü Zillionaire 2 x 84.5g (169g)"
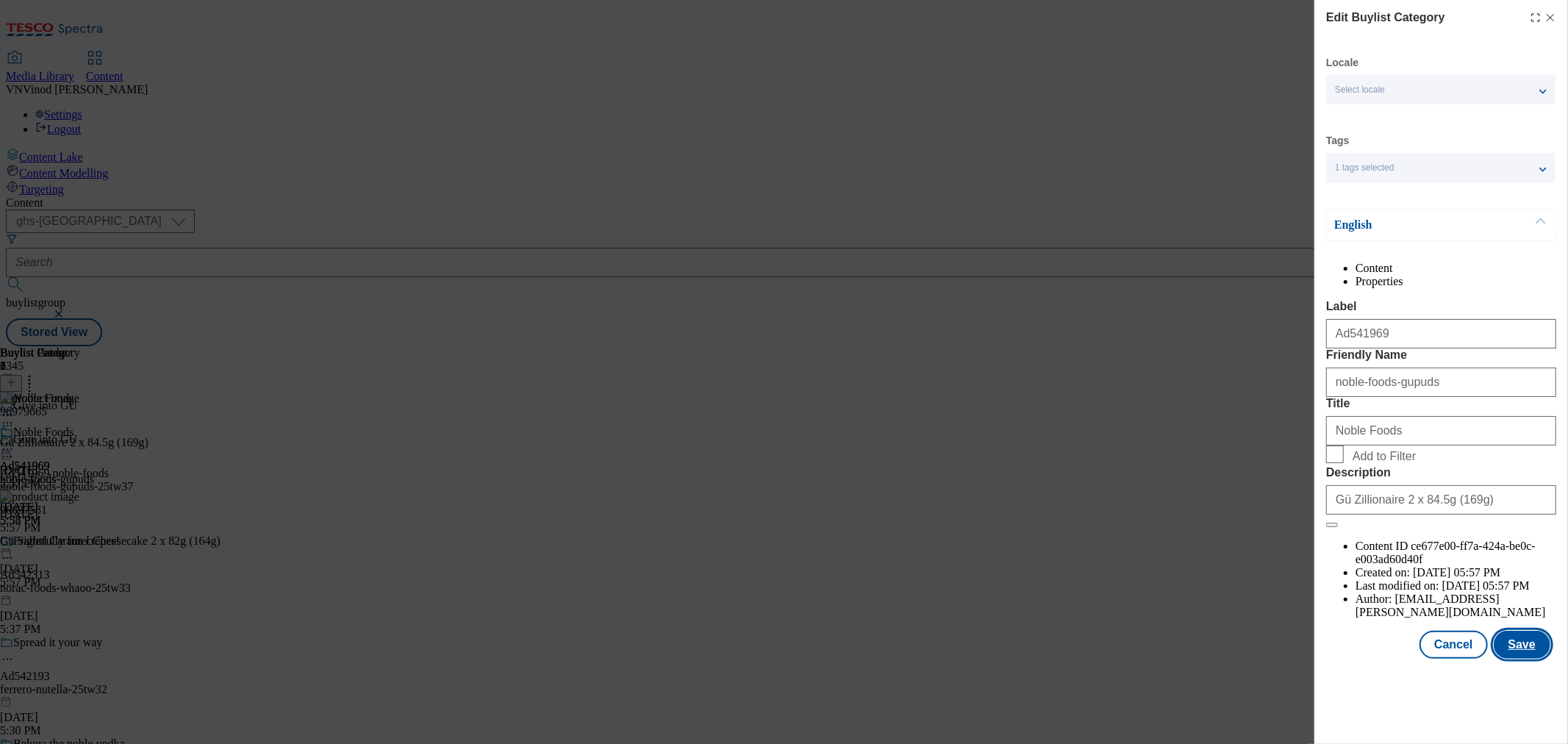
click at [1525, 659] on button "Save" at bounding box center [1522, 645] width 56 height 28
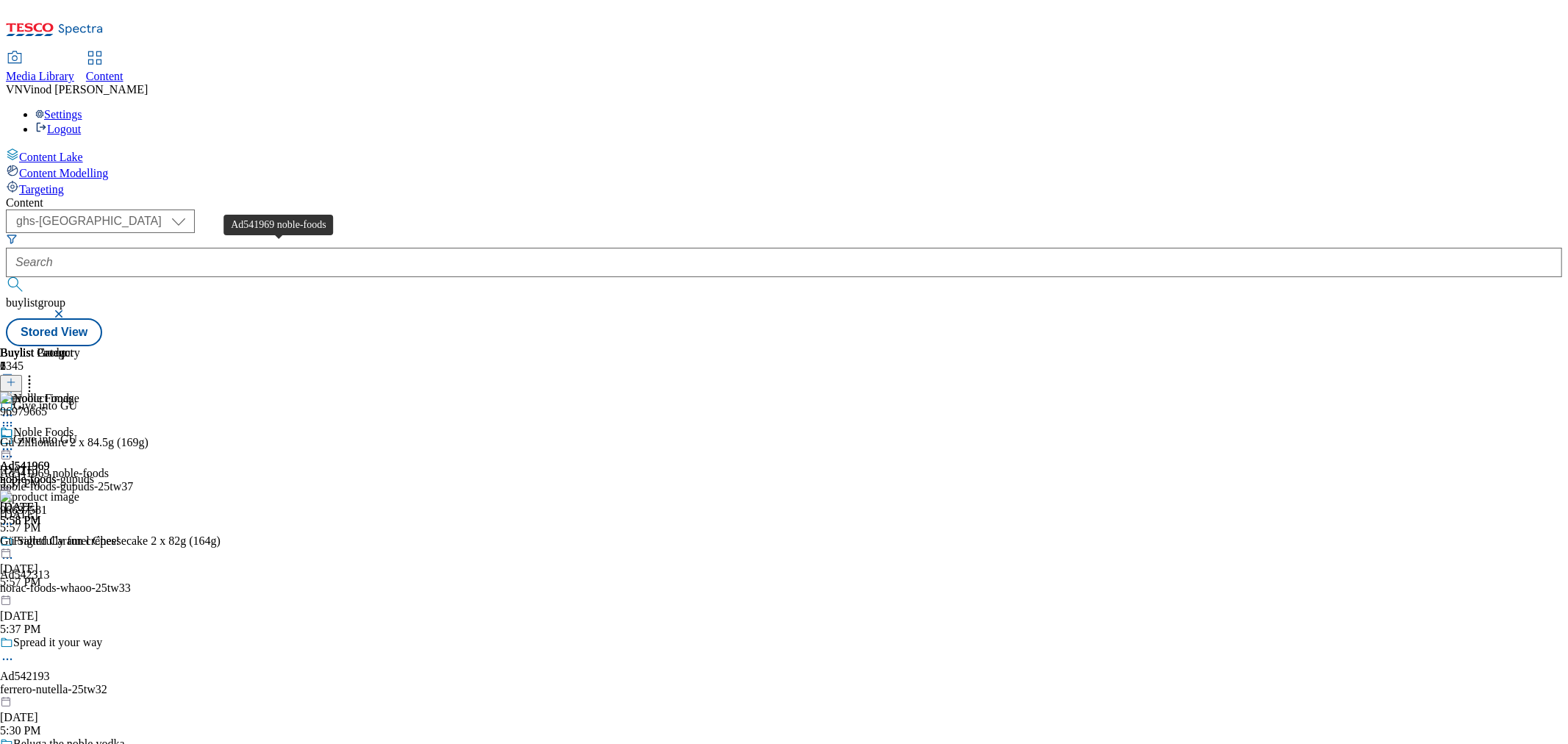
click at [108, 467] on div "Ad541969 noble-foods" at bounding box center [54, 474] width 108 height 14
